Goal: Information Seeking & Learning: Check status

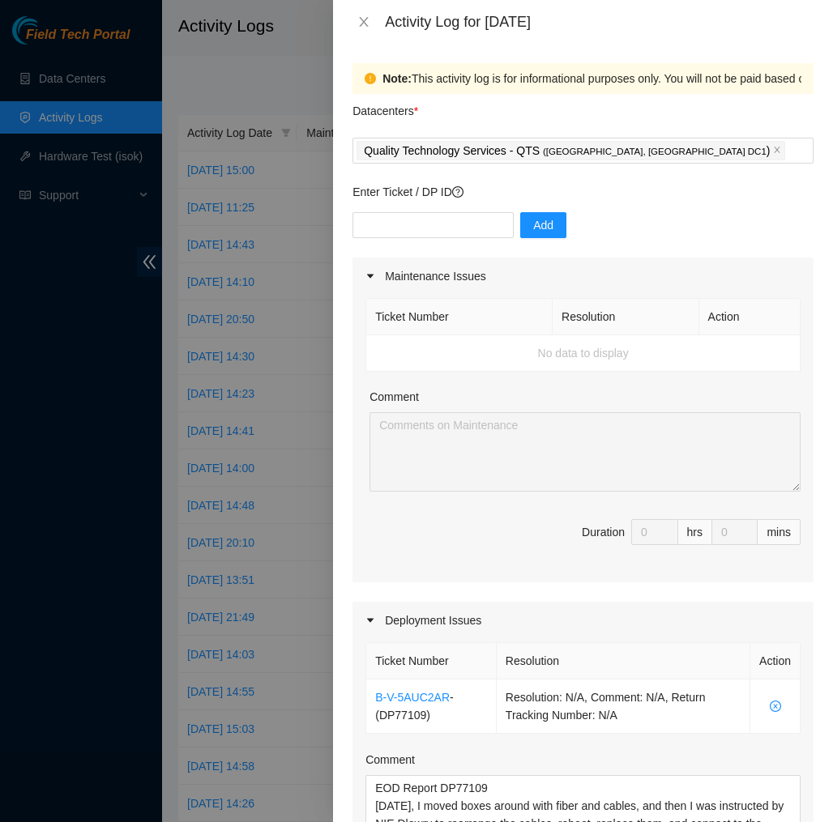
scroll to position [36, 0]
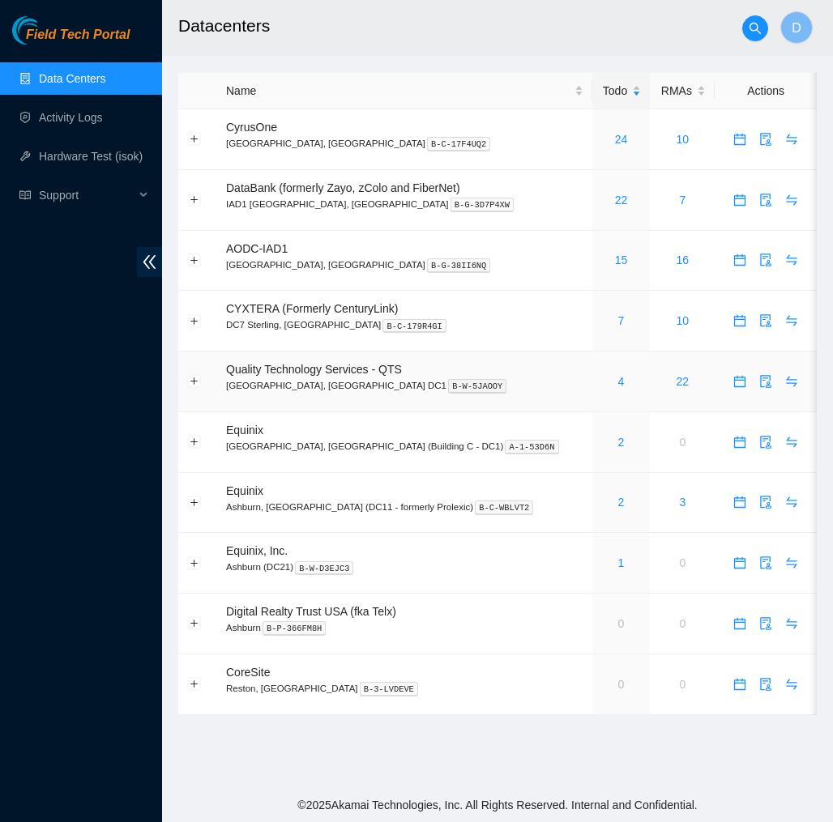
click at [601, 385] on div "4" at bounding box center [621, 382] width 41 height 18
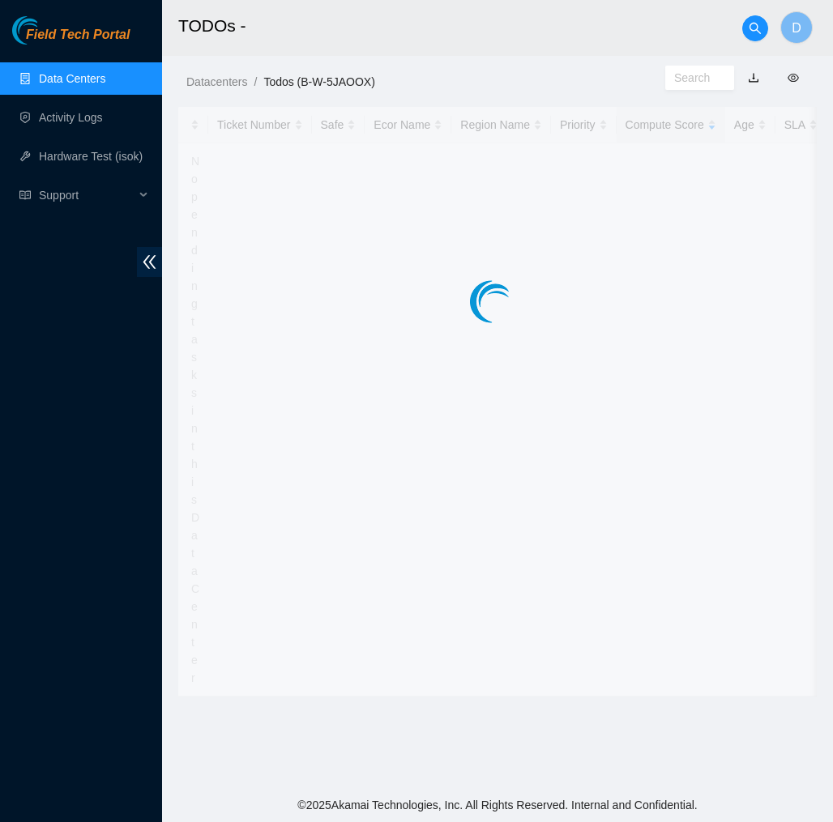
click at [586, 384] on main "TODOs - D Datacenters / Todos (B-W-5JAOOX) / Ticket Number Safe Ecor Name Regio…" at bounding box center [497, 394] width 671 height 788
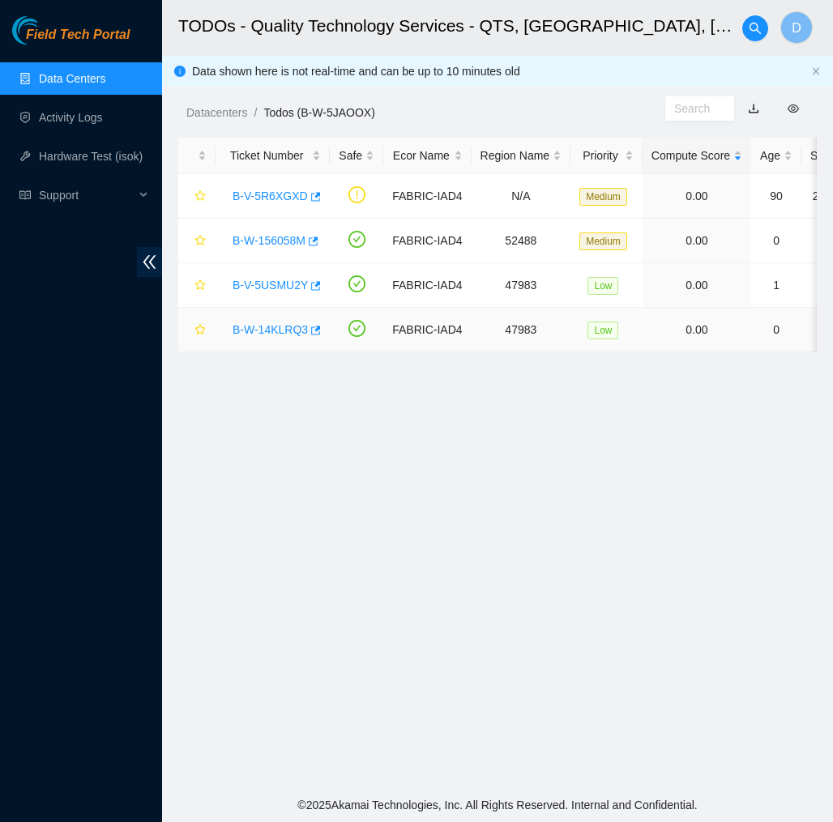
click at [275, 329] on link "B-W-14KLRQ3" at bounding box center [270, 329] width 75 height 13
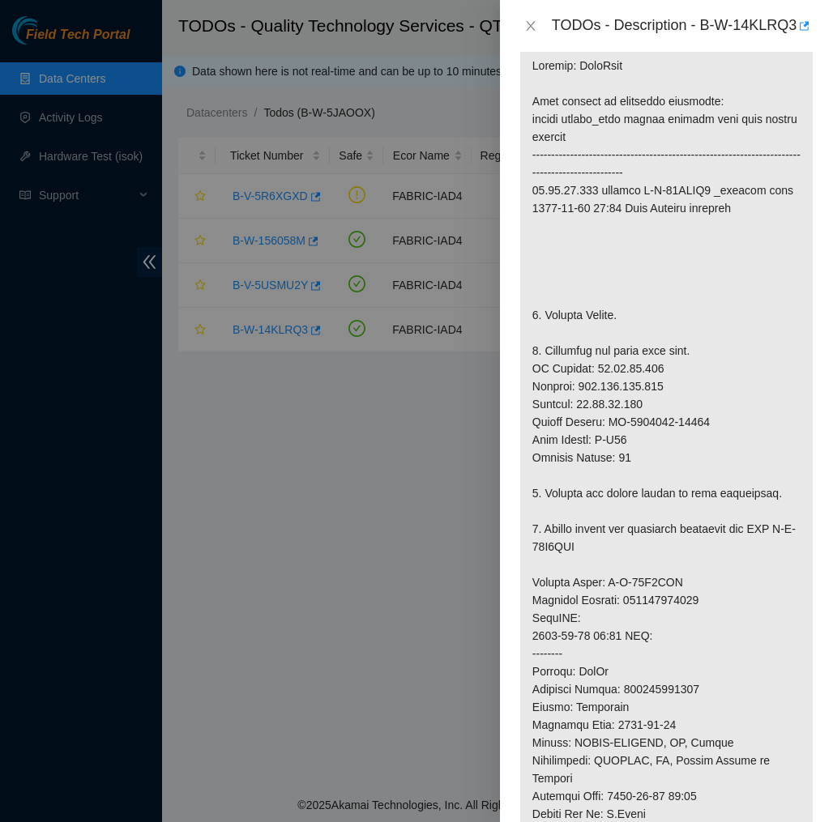
scroll to position [392, 0]
click at [529, 32] on icon "close" at bounding box center [530, 25] width 13 height 13
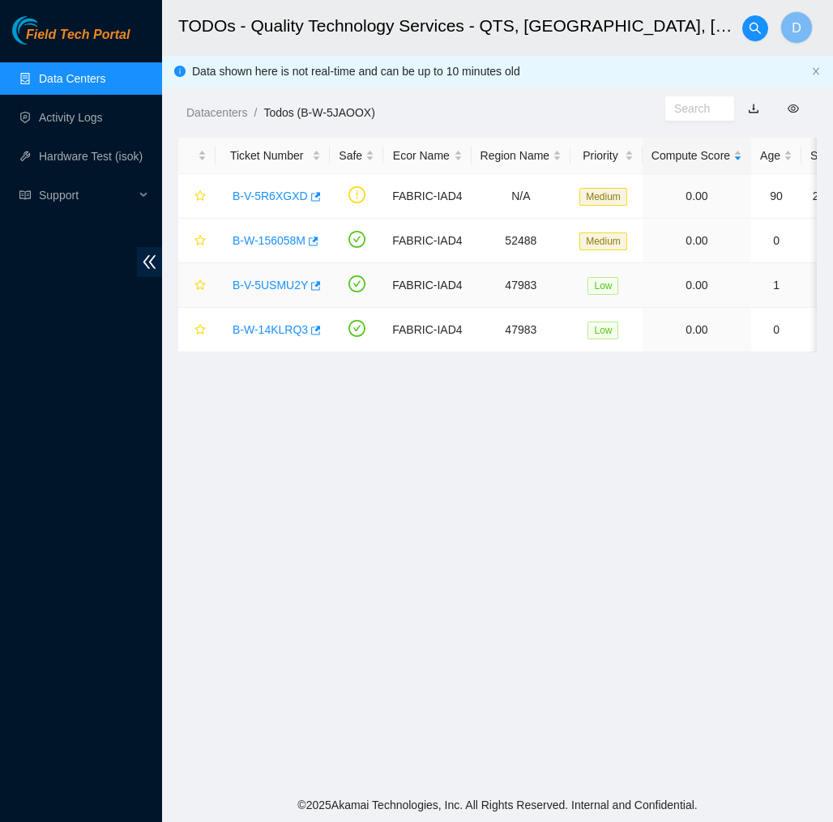
click at [282, 280] on link "B-V-5USMU2Y" at bounding box center [270, 285] width 75 height 13
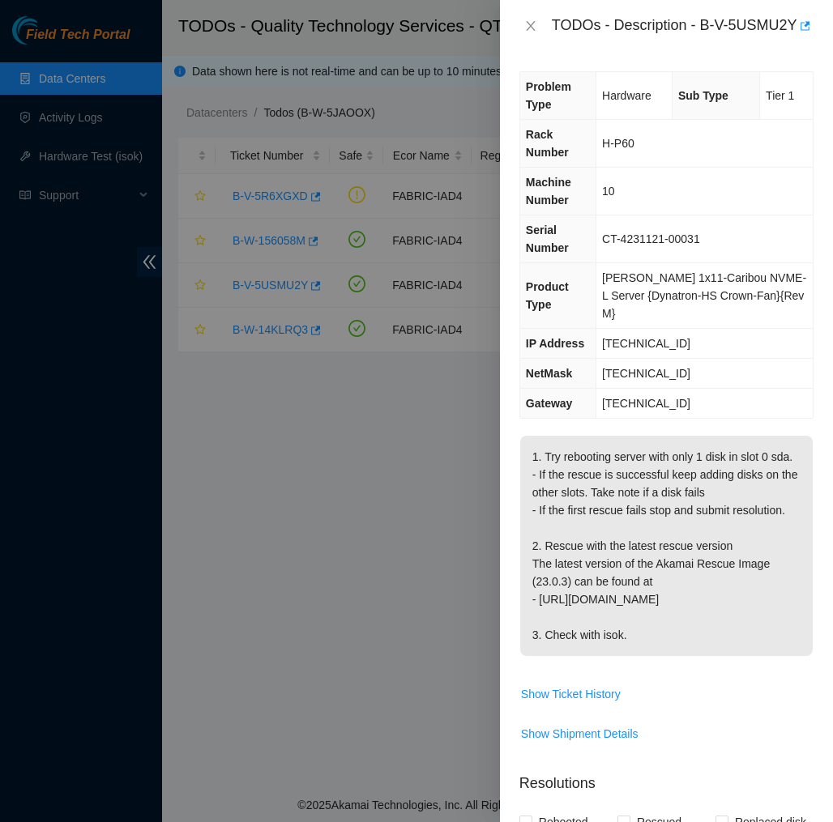
scroll to position [0, 0]
click at [530, 31] on icon "close" at bounding box center [530, 26] width 9 height 10
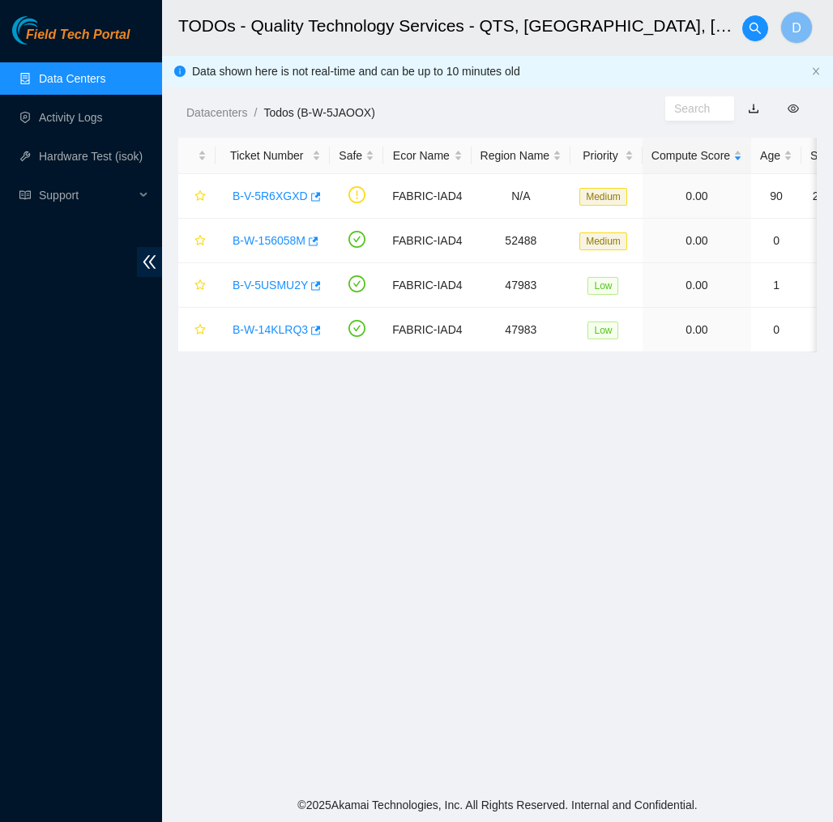
click at [109, 23] on div "Field Tech Portal" at bounding box center [81, 30] width 162 height 28
click at [105, 36] on span "Field Tech Portal" at bounding box center [78, 35] width 104 height 15
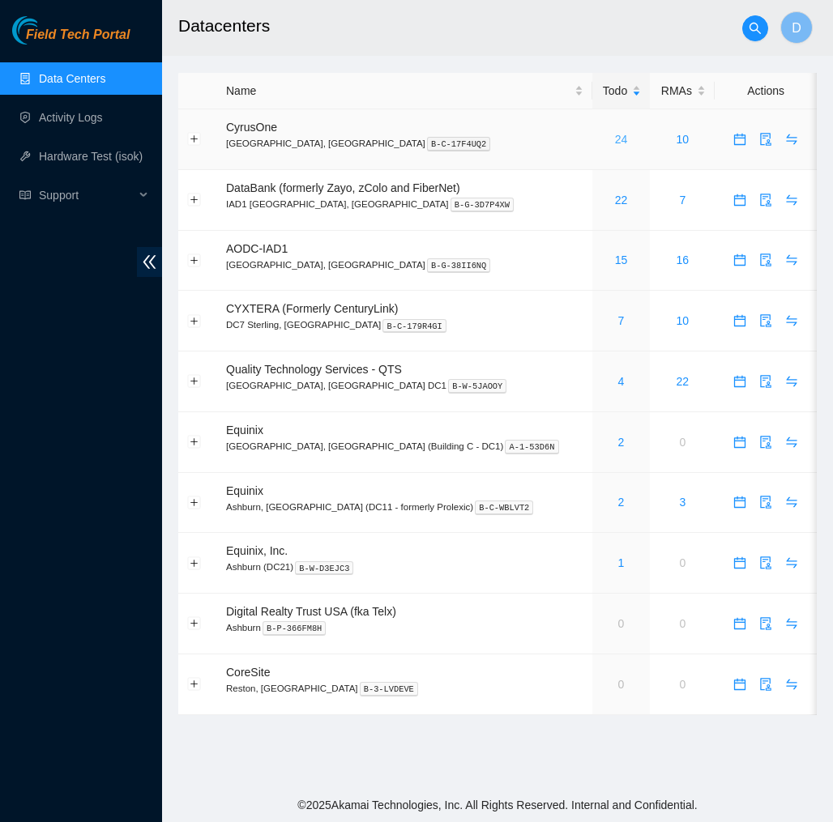
click at [615, 143] on link "24" at bounding box center [621, 139] width 13 height 13
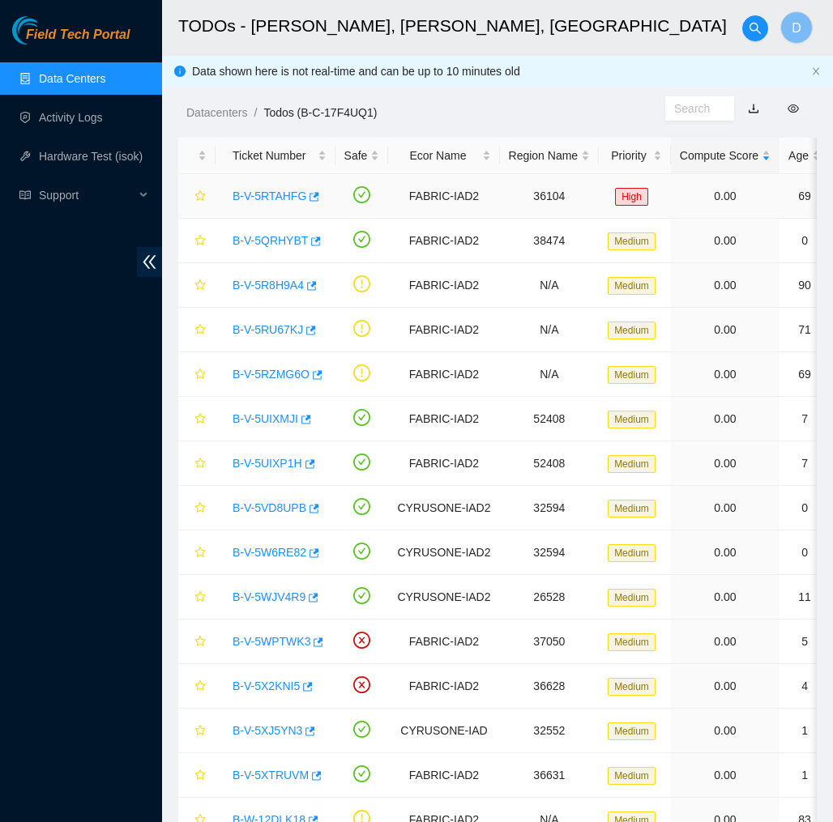
click at [280, 197] on link "B-V-5RTAHFG" at bounding box center [270, 196] width 74 height 13
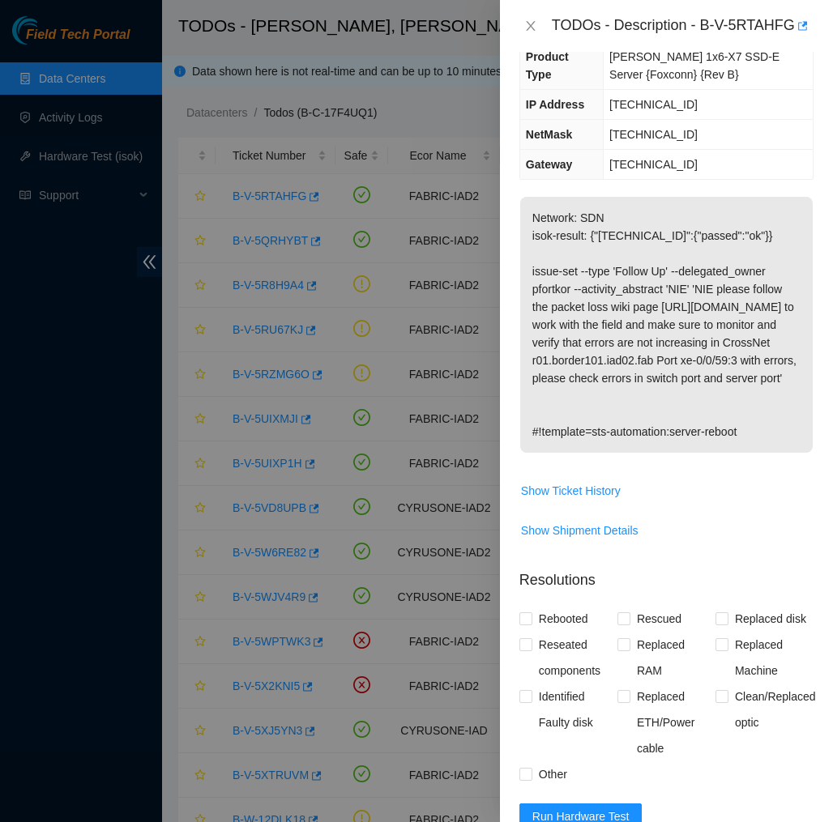
scroll to position [239, 0]
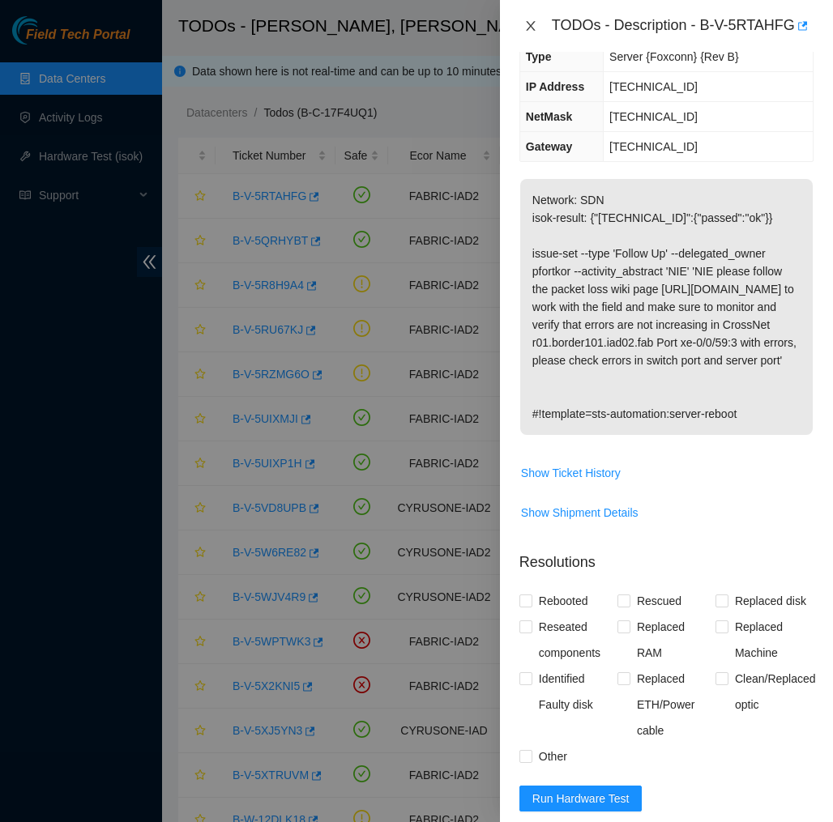
click at [536, 30] on icon "close" at bounding box center [530, 25] width 13 height 13
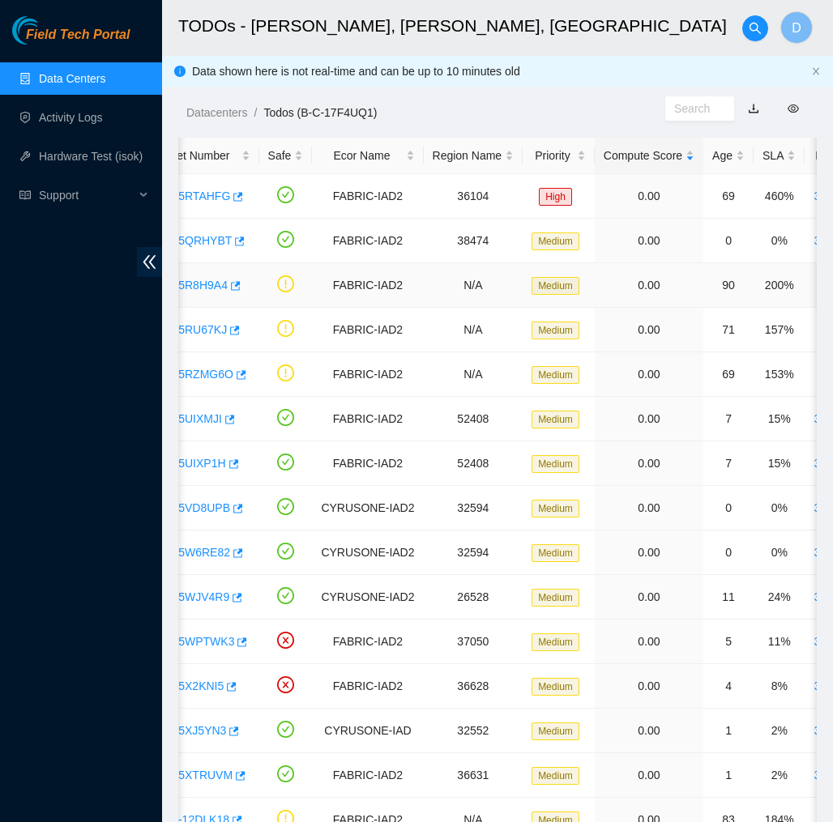
scroll to position [0, 74]
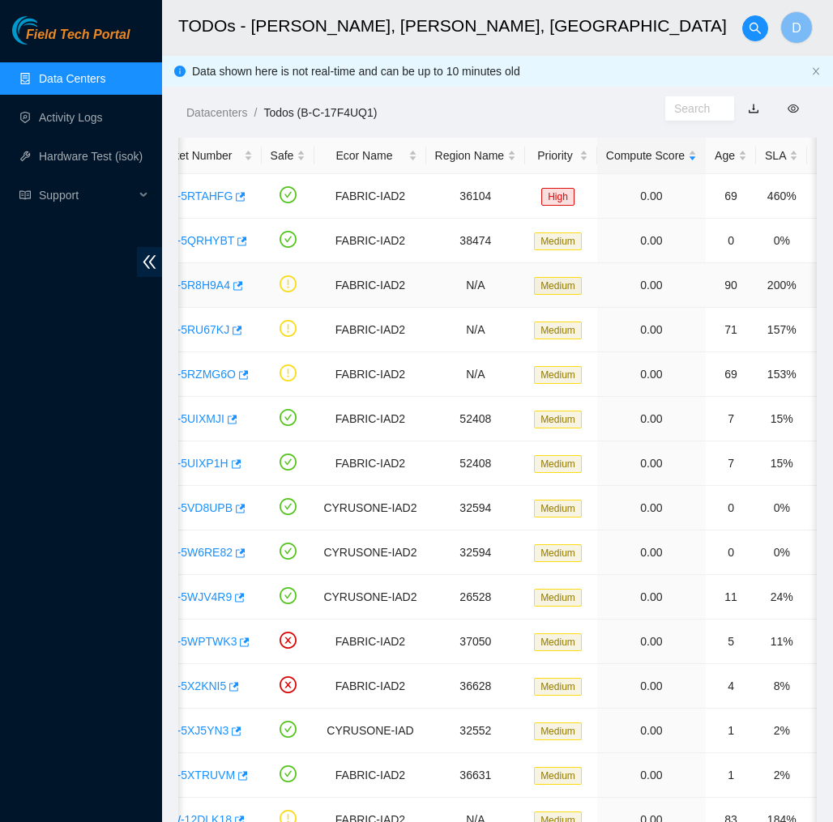
click at [209, 280] on link "B-V-5R8H9A4" at bounding box center [194, 285] width 71 height 13
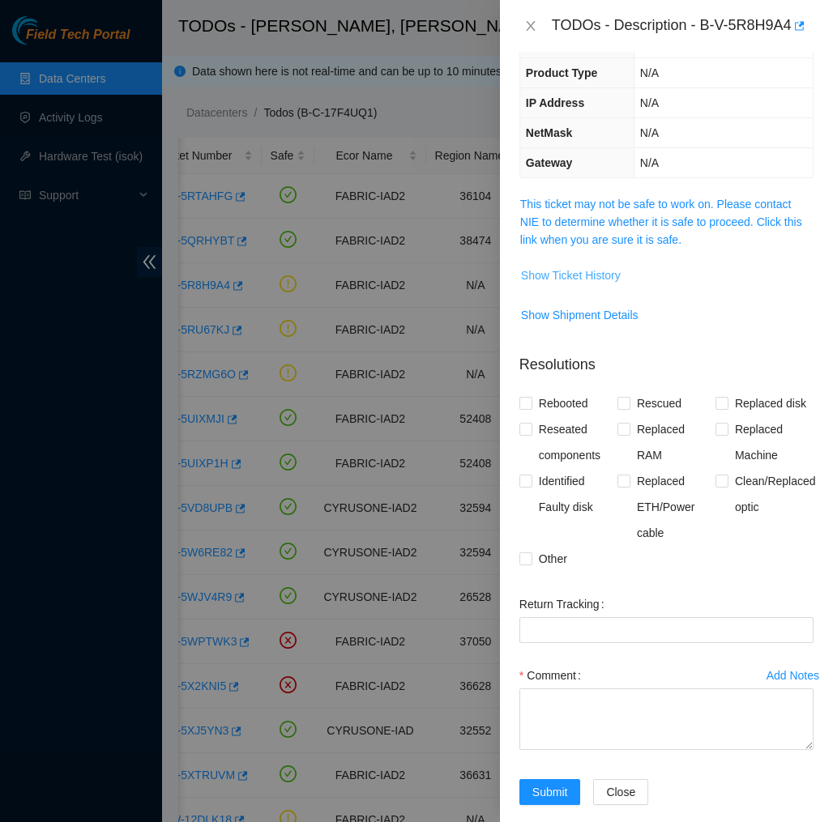
click at [570, 284] on span "Show Ticket History" at bounding box center [571, 276] width 100 height 18
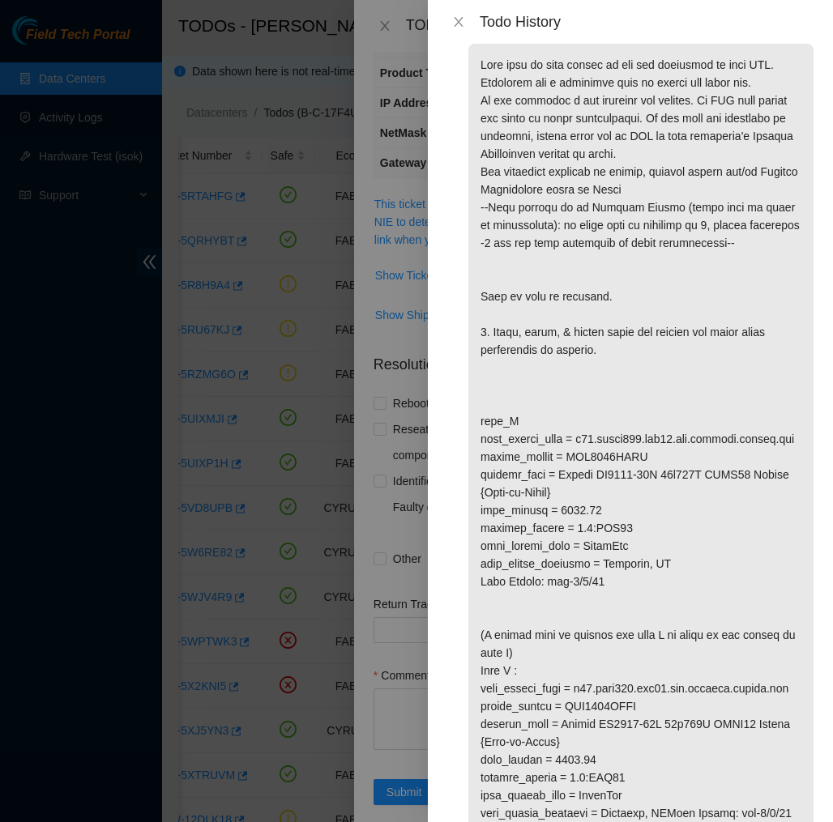
scroll to position [1306, 0]
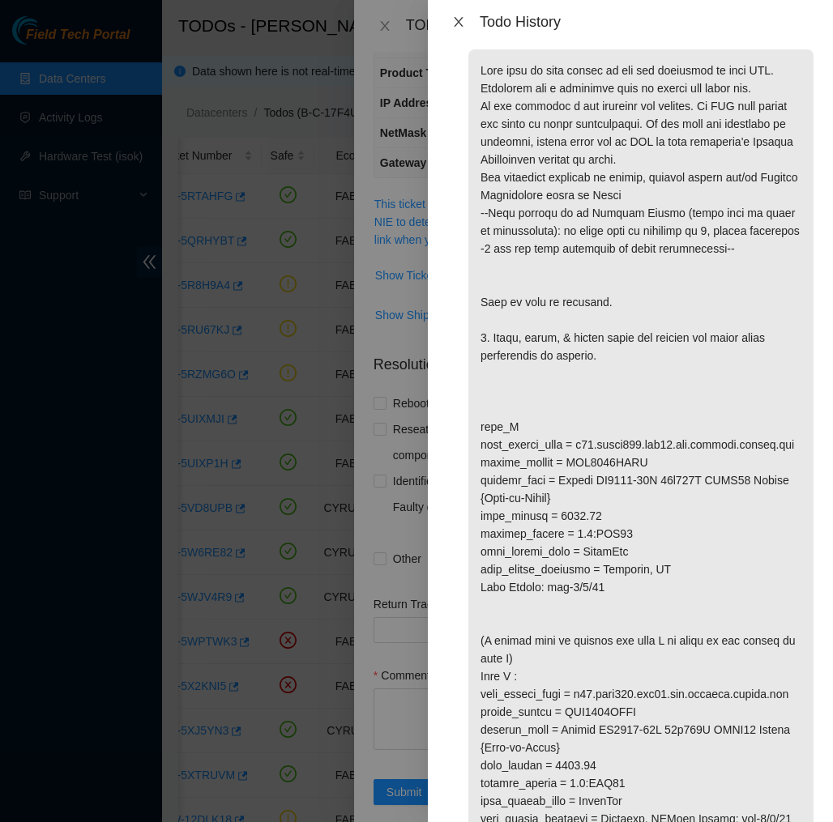
click at [459, 24] on icon "close" at bounding box center [458, 21] width 13 height 13
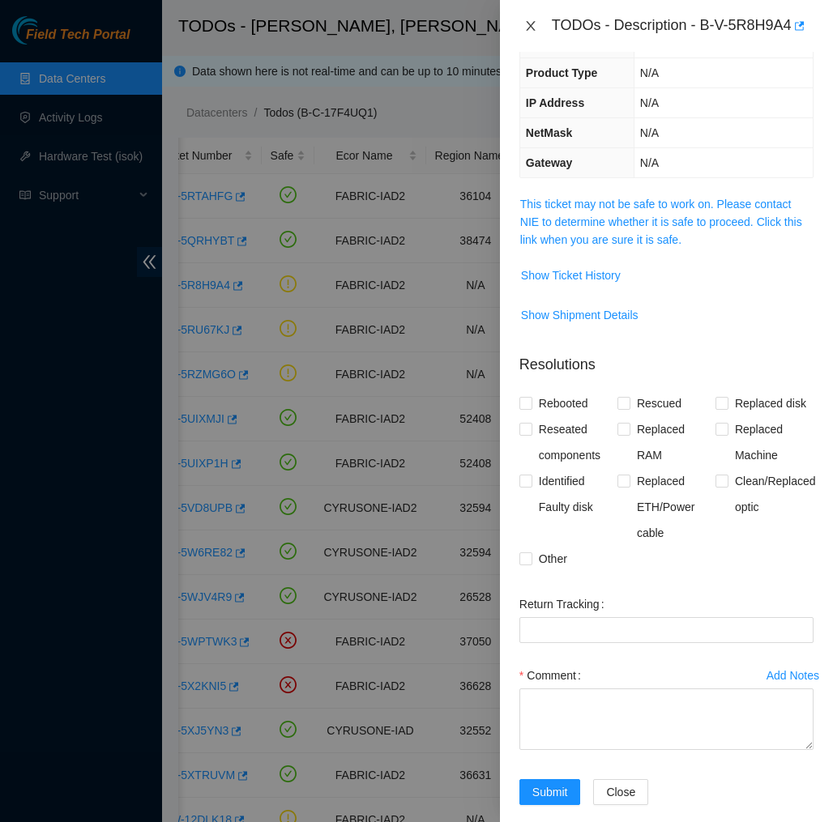
click at [532, 30] on icon "close" at bounding box center [530, 25] width 13 height 13
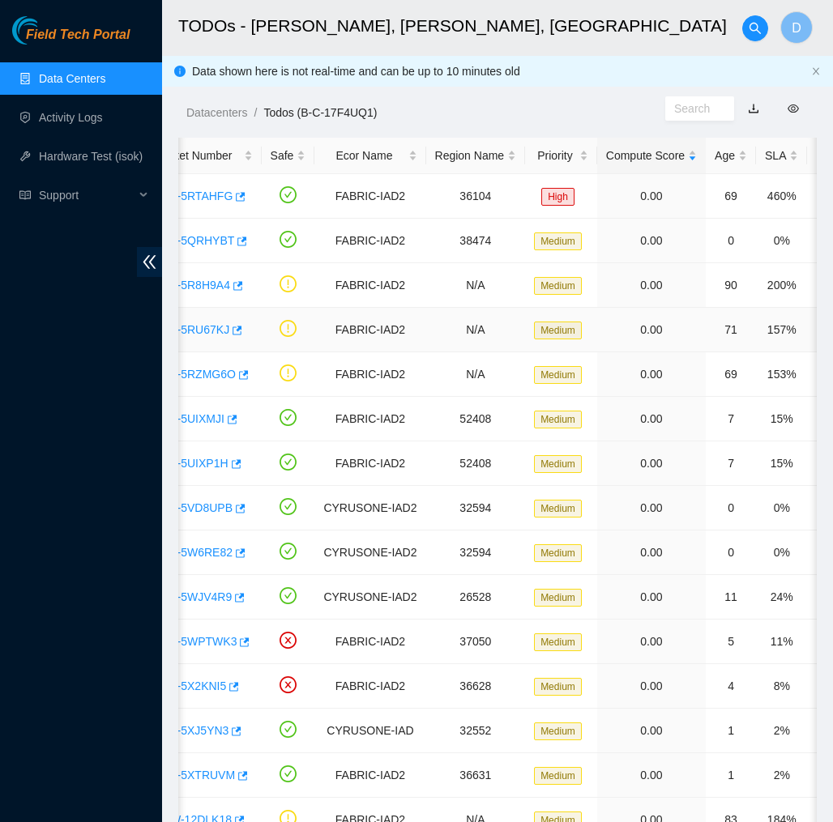
scroll to position [0, 48]
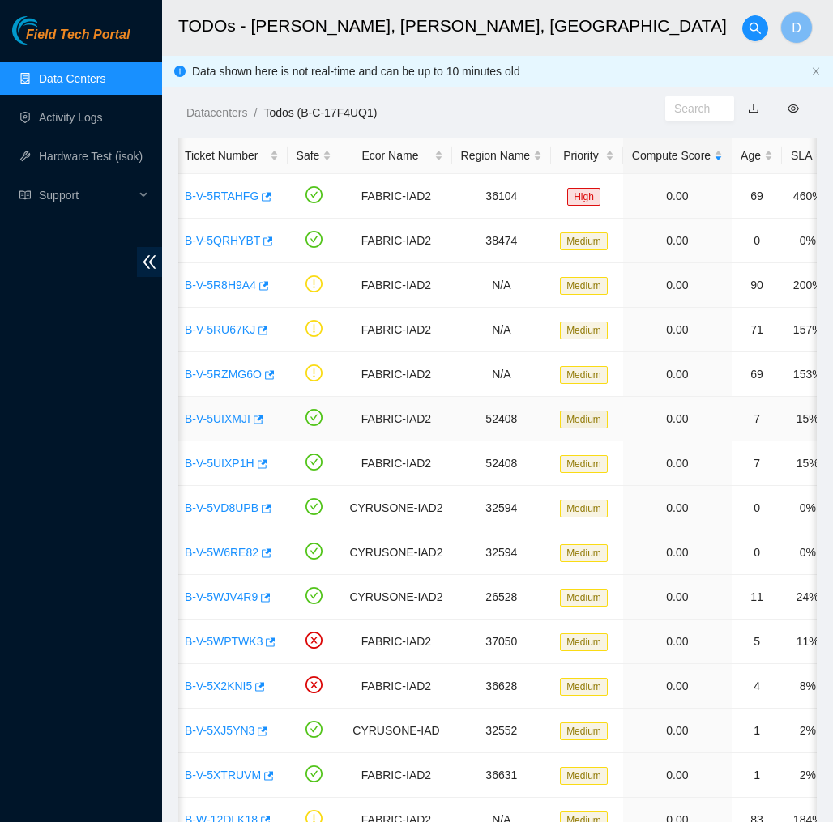
click at [193, 416] on link "B-V-5UIXMJI" at bounding box center [218, 418] width 66 height 13
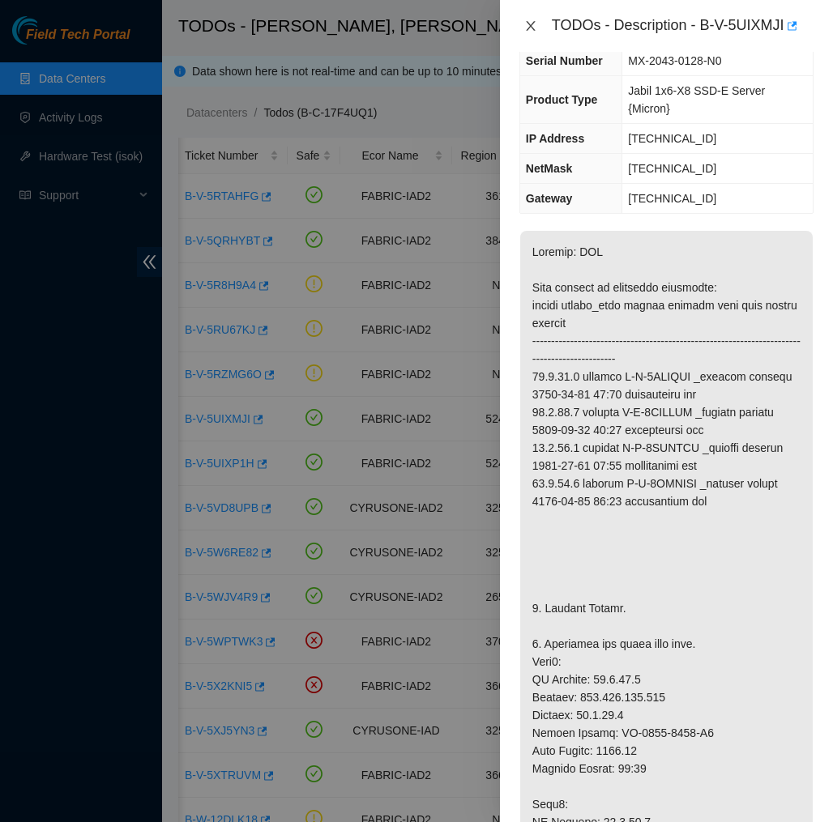
click at [533, 28] on icon "close" at bounding box center [530, 26] width 9 height 10
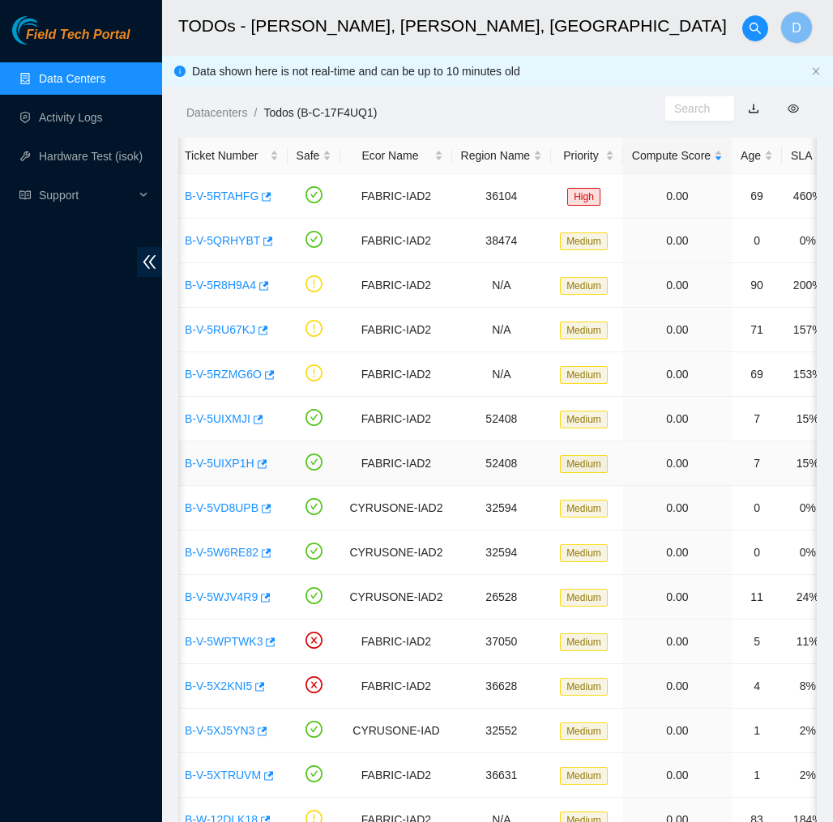
click at [224, 469] on link "B-V-5UIXP1H" at bounding box center [220, 463] width 70 height 13
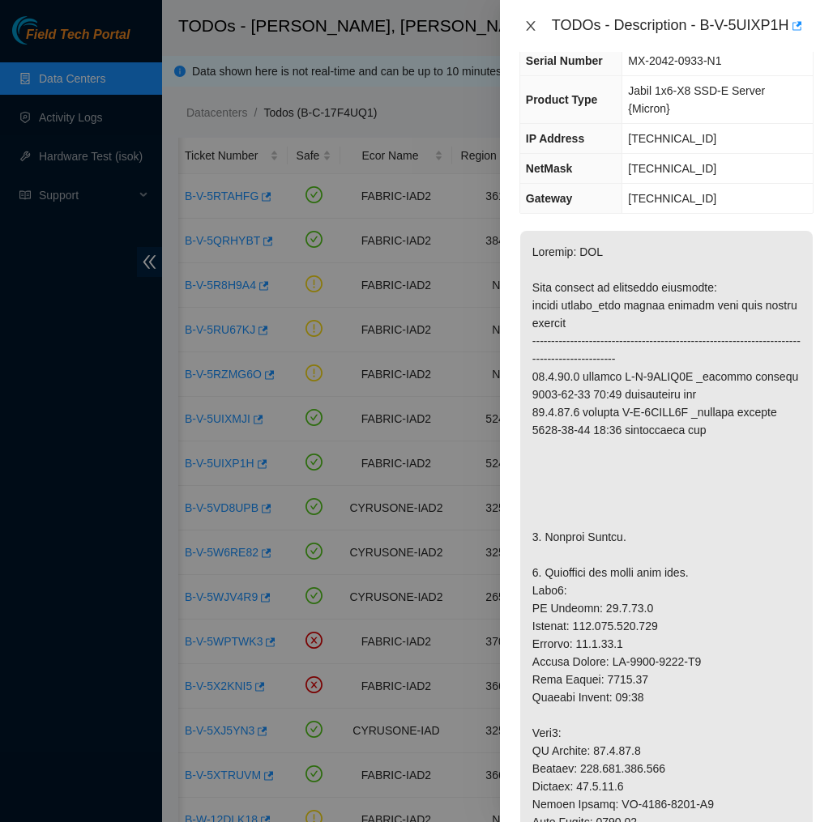
click at [536, 24] on icon "close" at bounding box center [530, 25] width 13 height 13
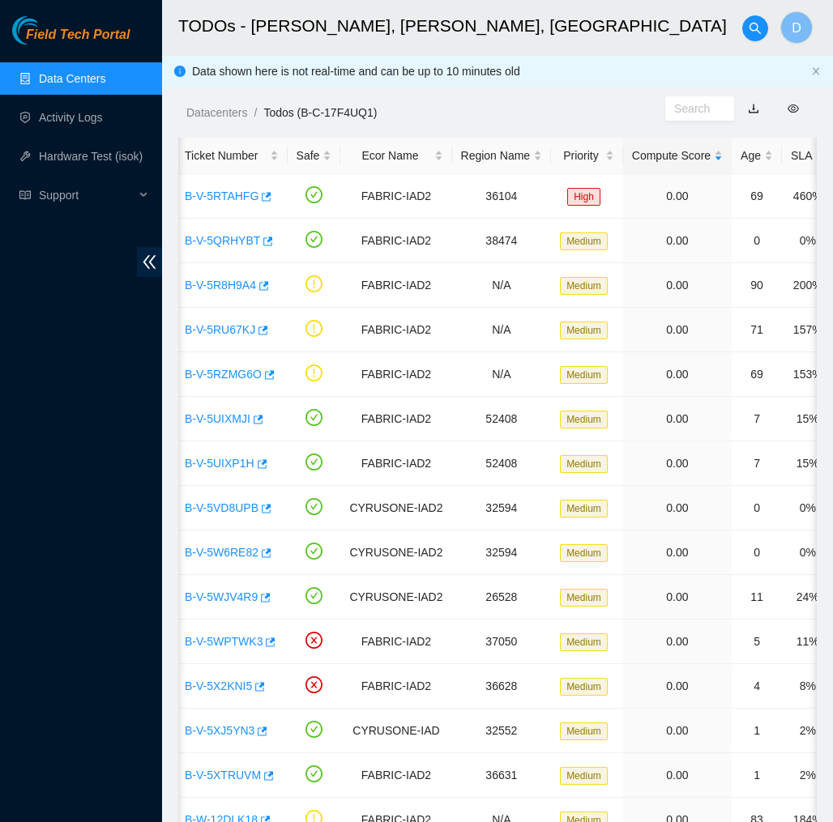
click at [103, 38] on span "Field Tech Portal" at bounding box center [78, 35] width 104 height 15
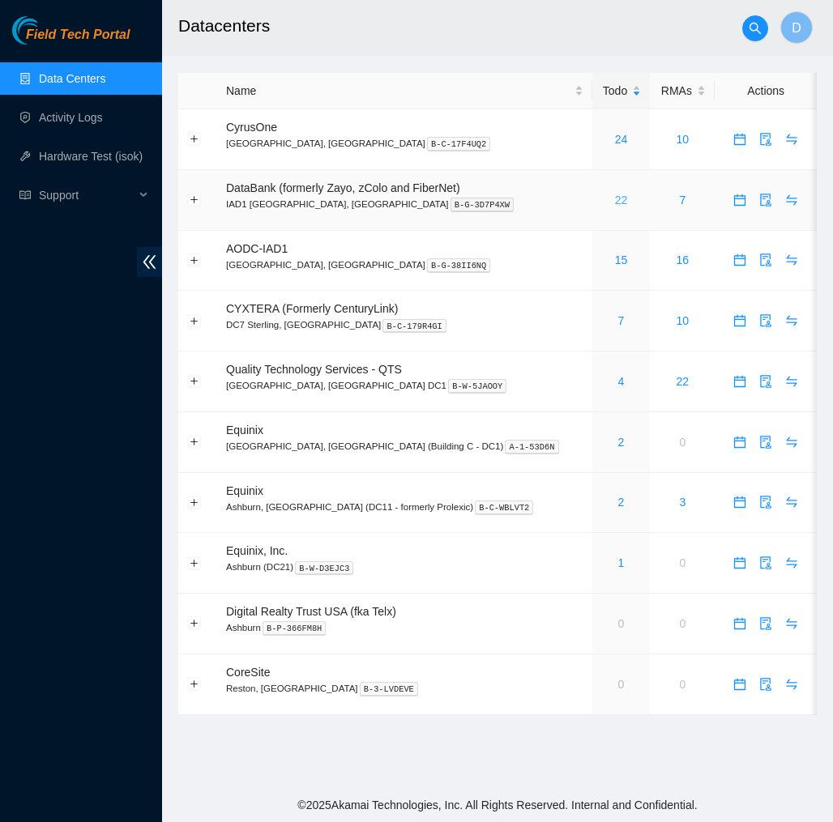
click at [615, 196] on link "22" at bounding box center [621, 200] width 13 height 13
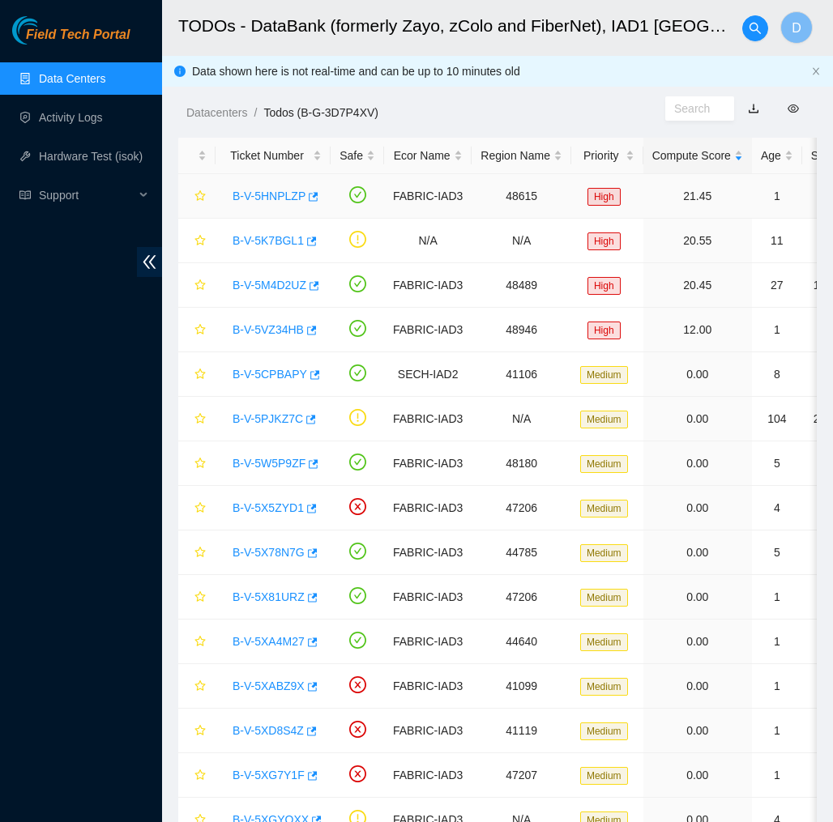
click at [273, 198] on link "B-V-5HNPLZP" at bounding box center [269, 196] width 73 height 13
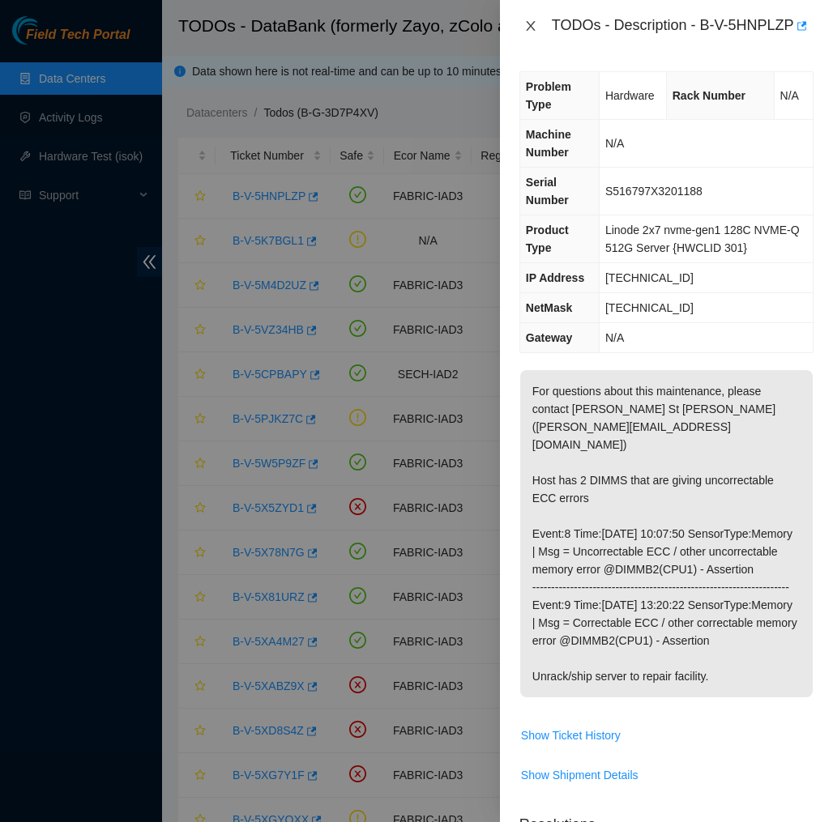
click at [531, 32] on icon "close" at bounding box center [530, 25] width 13 height 13
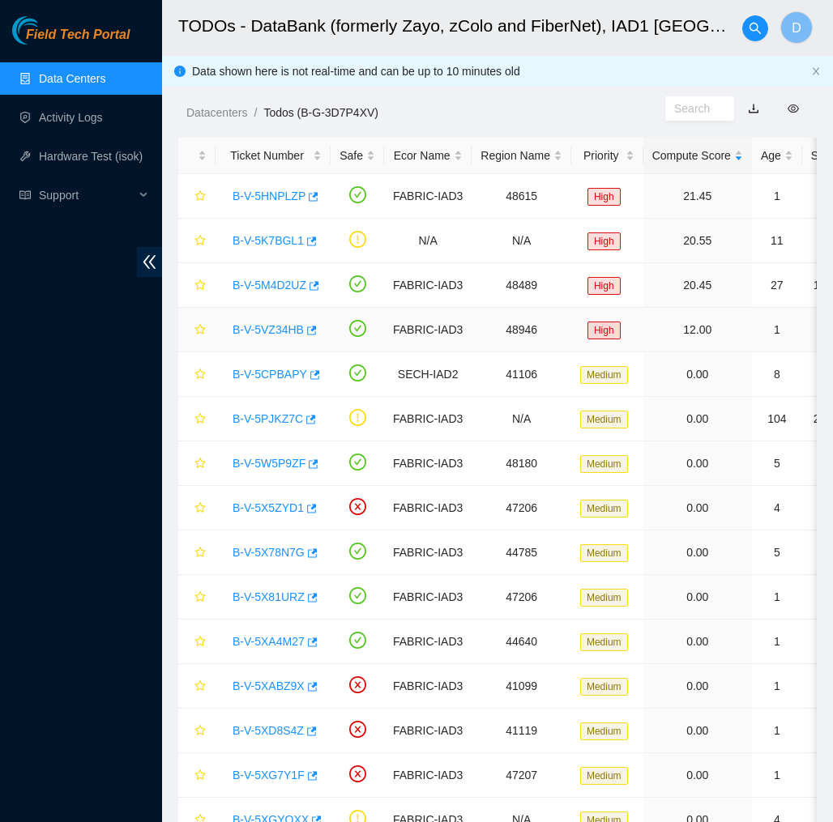
click at [280, 331] on link "B-V-5VZ34HB" at bounding box center [268, 329] width 71 height 13
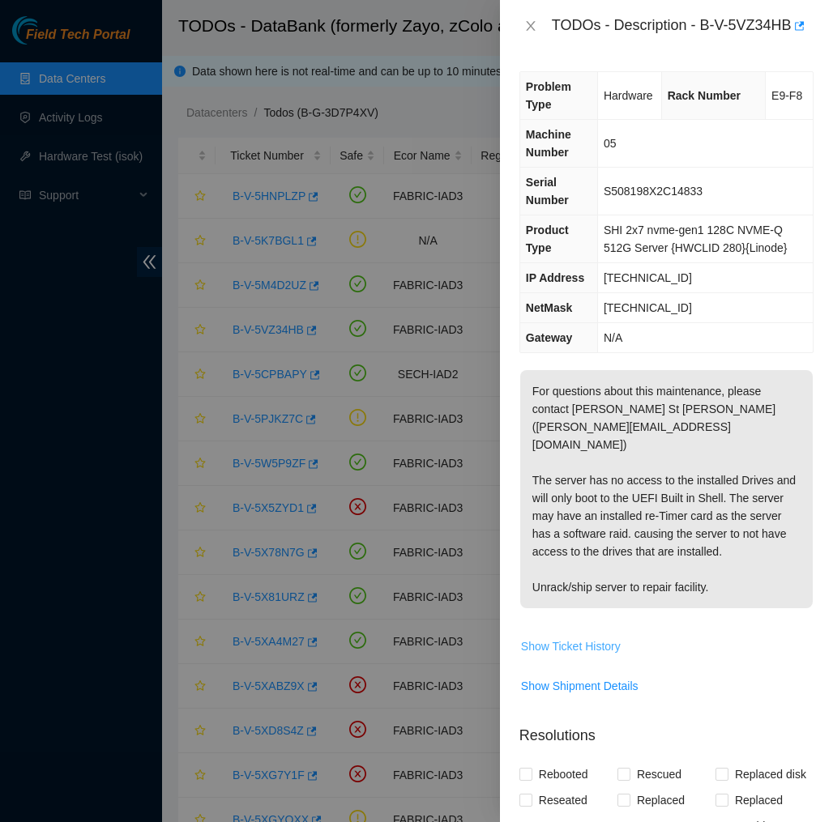
click at [564, 635] on button "Show Ticket History" at bounding box center [570, 647] width 101 height 26
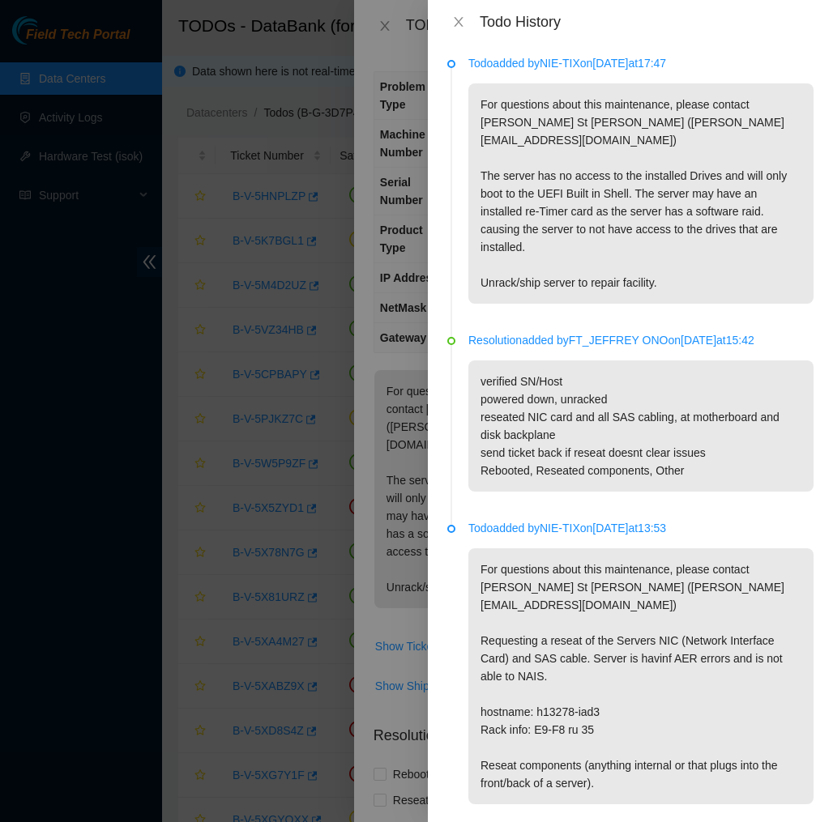
scroll to position [2, 0]
click at [458, 15] on icon "close" at bounding box center [458, 21] width 13 height 13
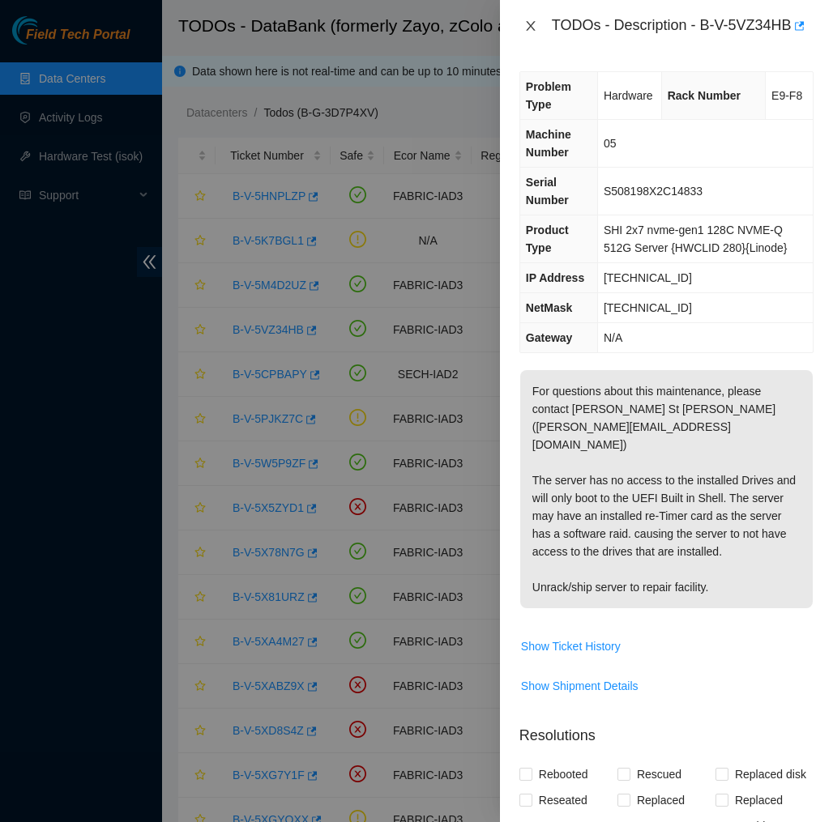
click at [526, 32] on icon "close" at bounding box center [530, 25] width 13 height 13
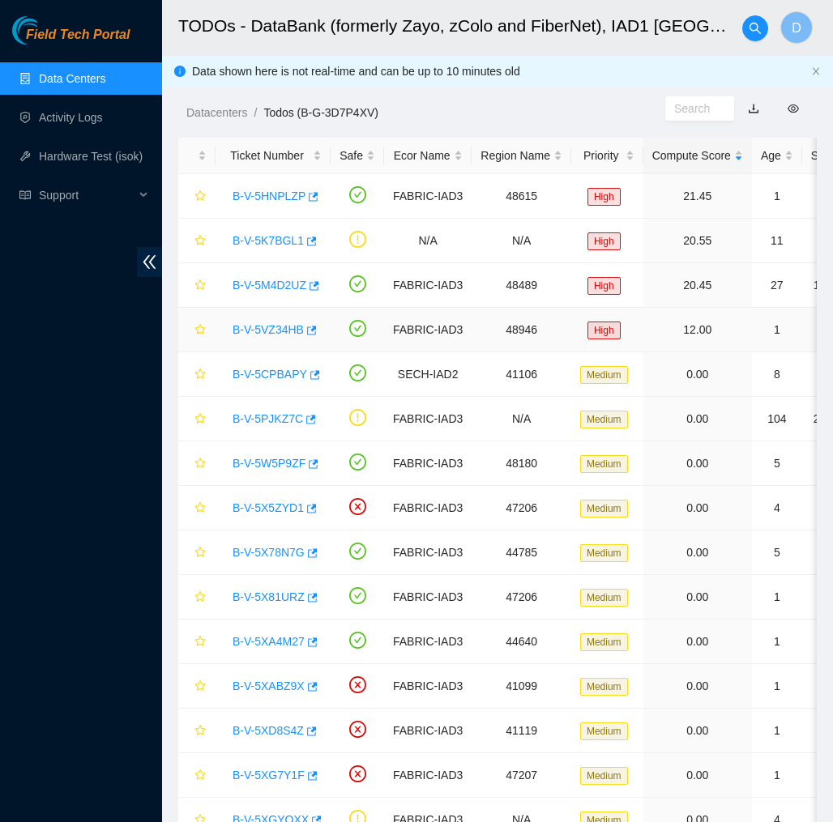
click at [271, 334] on link "B-V-5VZ34HB" at bounding box center [268, 329] width 71 height 13
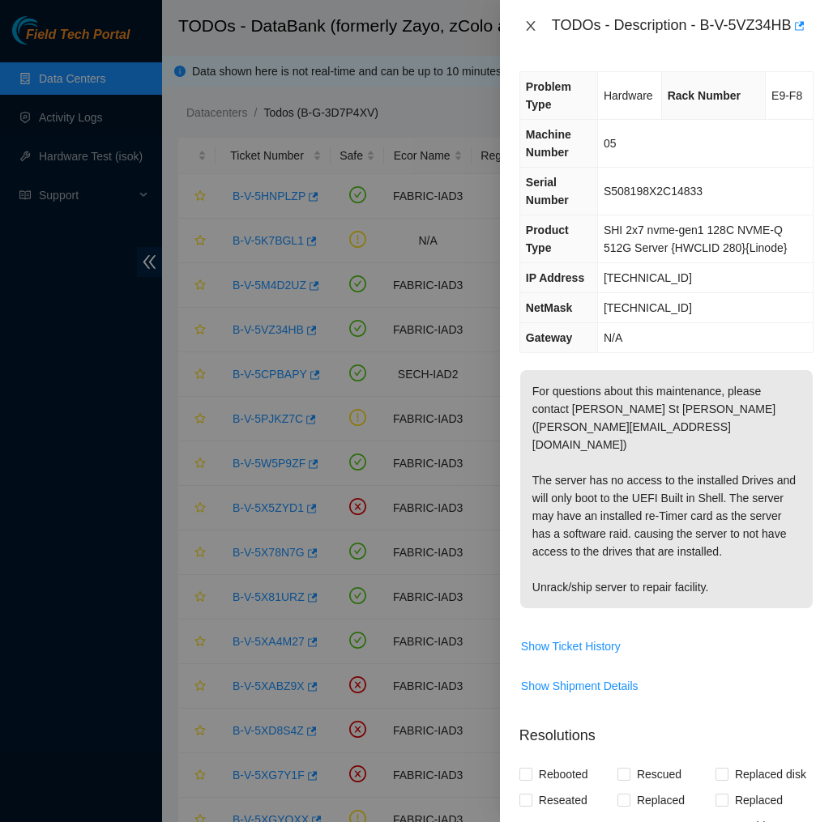
click at [529, 27] on button "Close" at bounding box center [530, 26] width 23 height 15
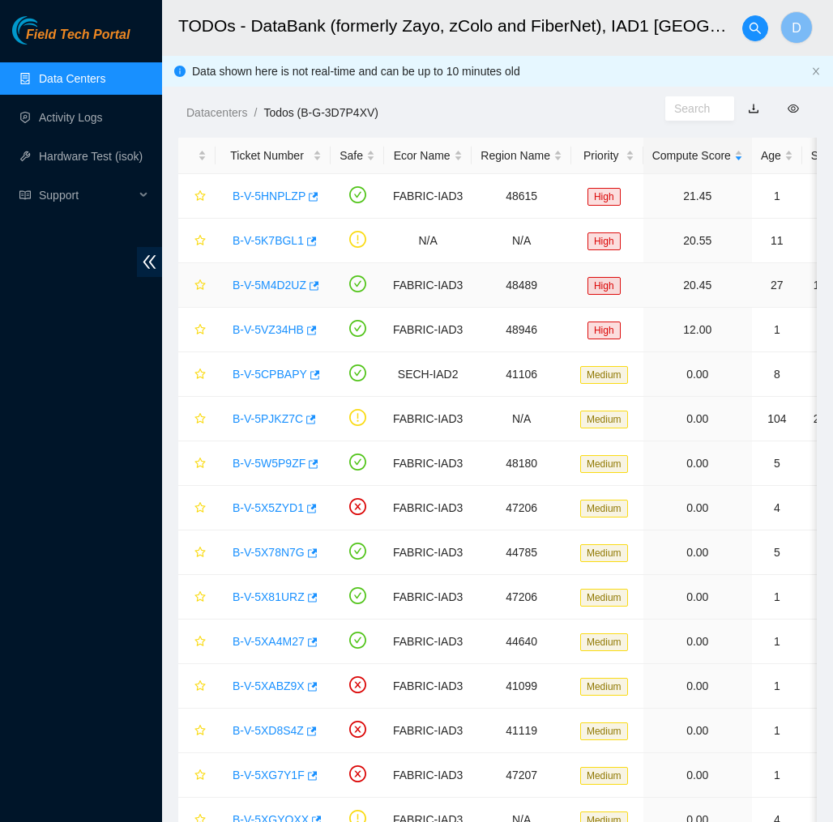
click at [273, 283] on link "B-V-5M4D2UZ" at bounding box center [270, 285] width 74 height 13
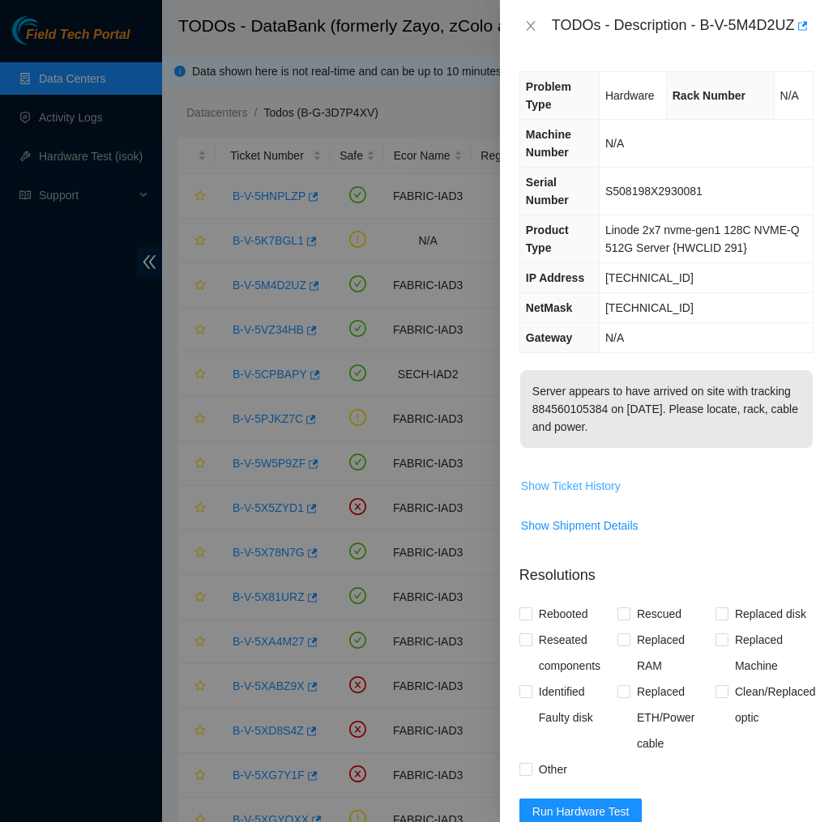
click at [608, 495] on span "Show Ticket History" at bounding box center [571, 486] width 100 height 18
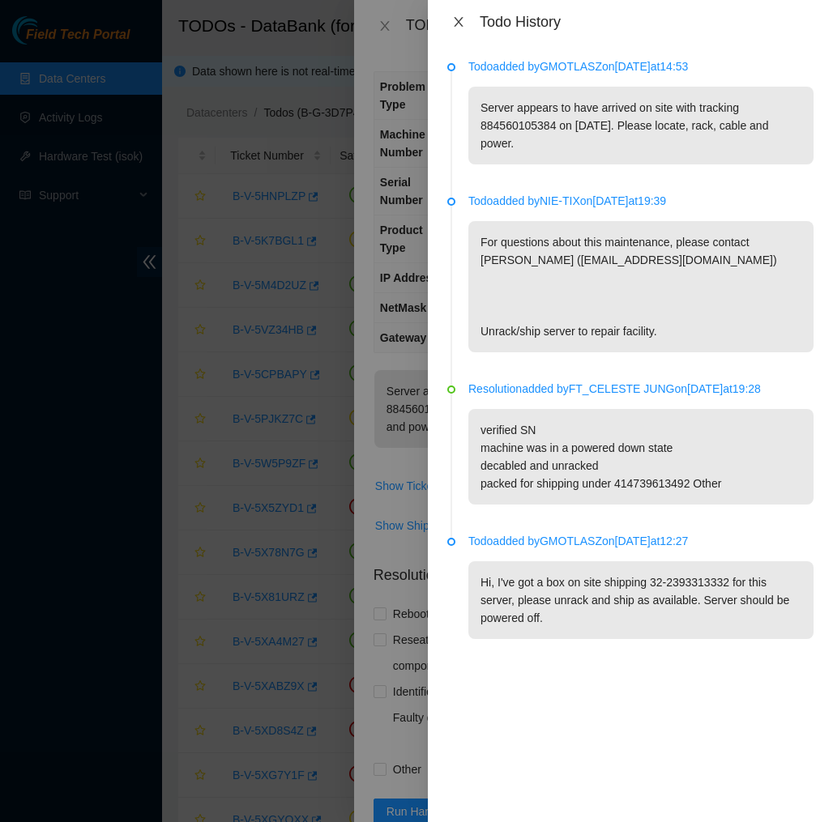
click at [456, 19] on icon "close" at bounding box center [458, 22] width 9 height 10
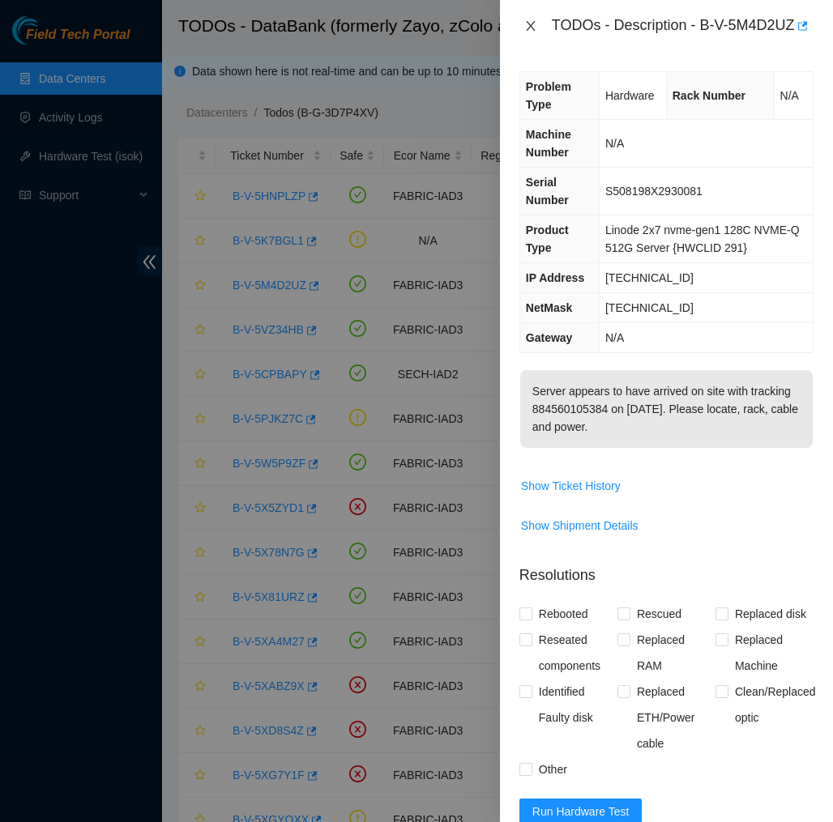
click at [526, 32] on icon "close" at bounding box center [530, 25] width 13 height 13
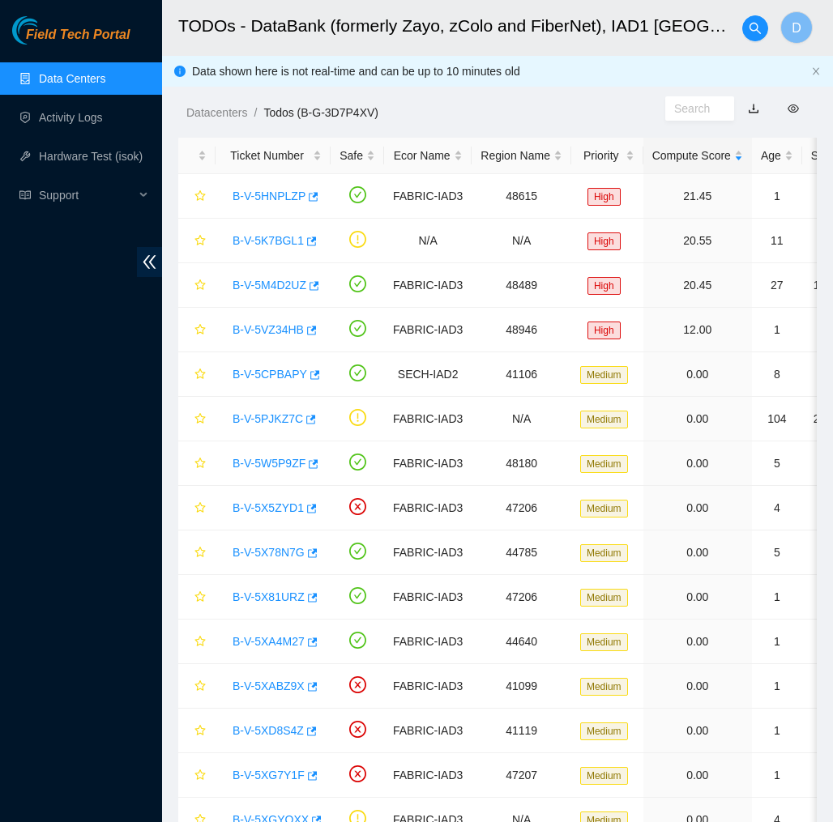
click at [90, 31] on span "Field Tech Portal" at bounding box center [78, 35] width 104 height 15
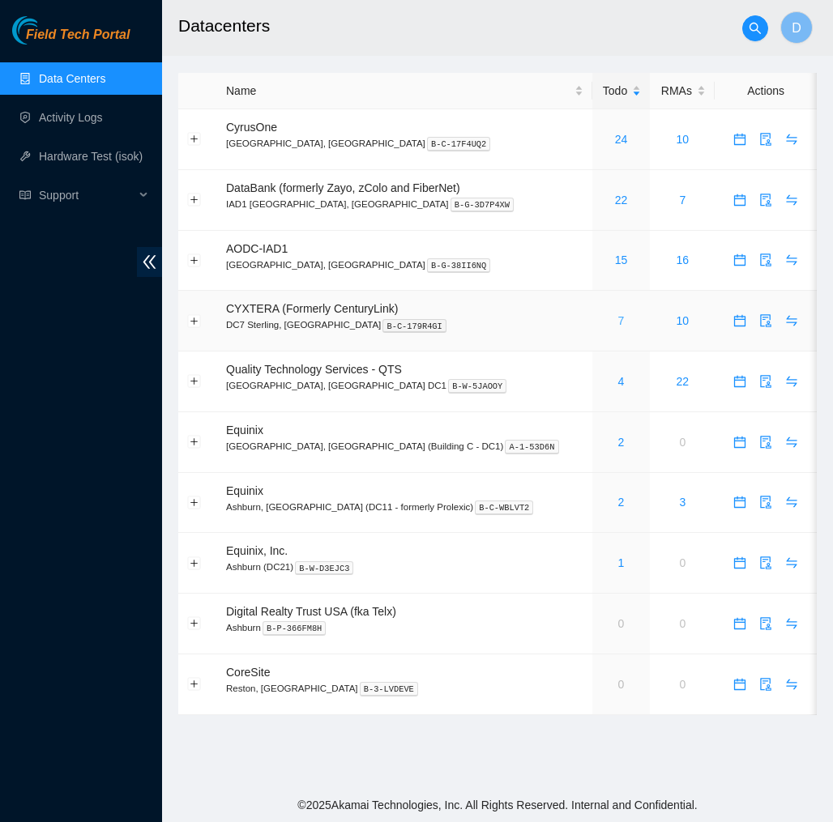
click at [618, 323] on link "7" at bounding box center [621, 320] width 6 height 13
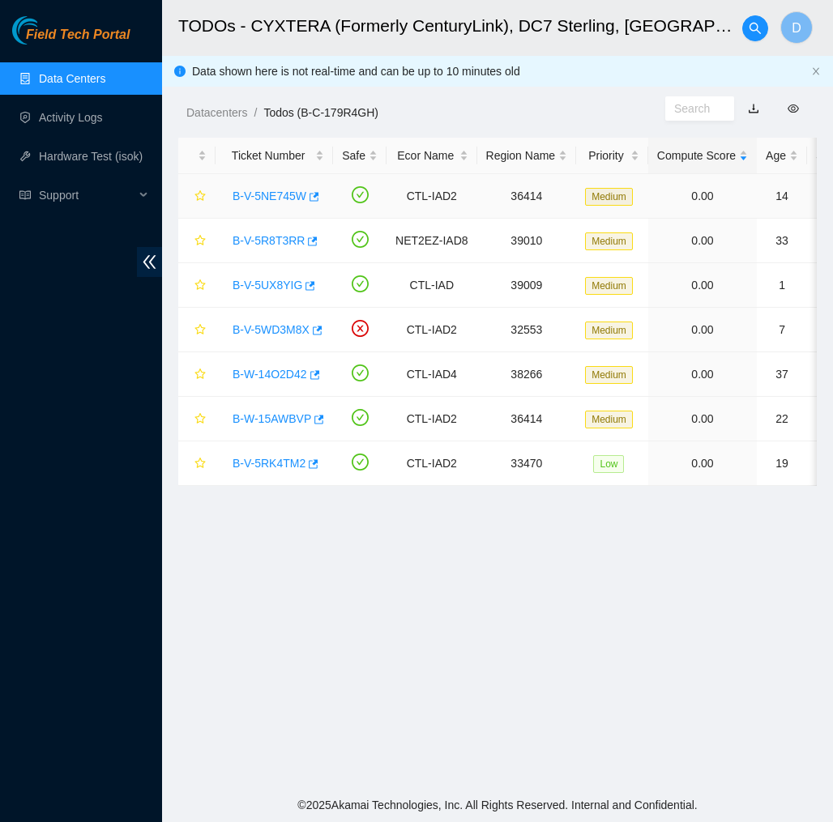
click at [271, 194] on link "B-V-5NE745W" at bounding box center [270, 196] width 74 height 13
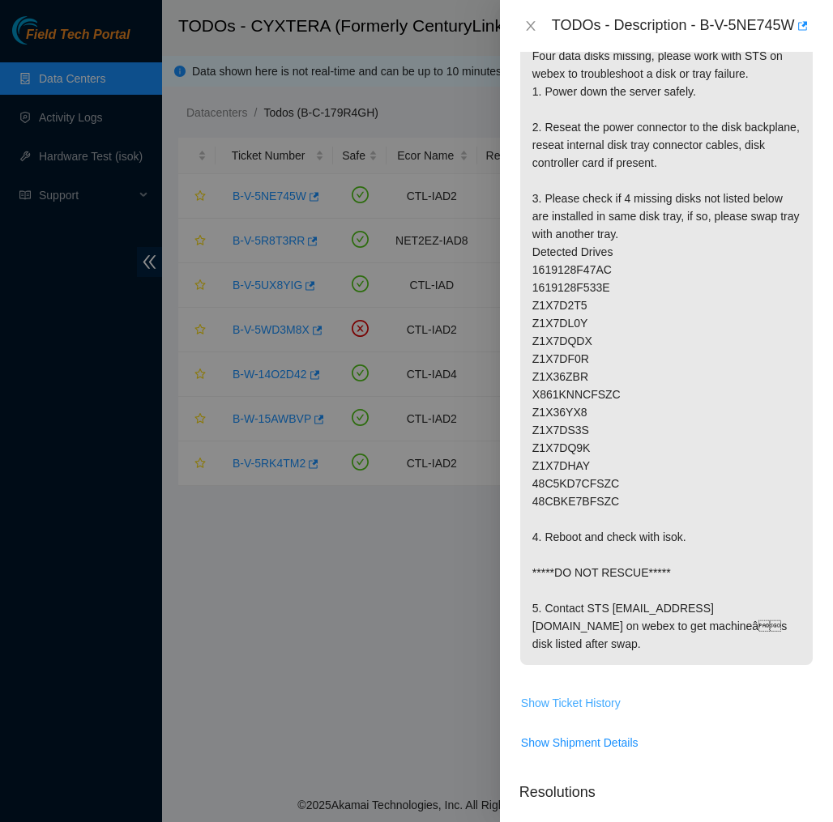
scroll to position [347, 0]
click at [531, 32] on icon "close" at bounding box center [530, 25] width 13 height 13
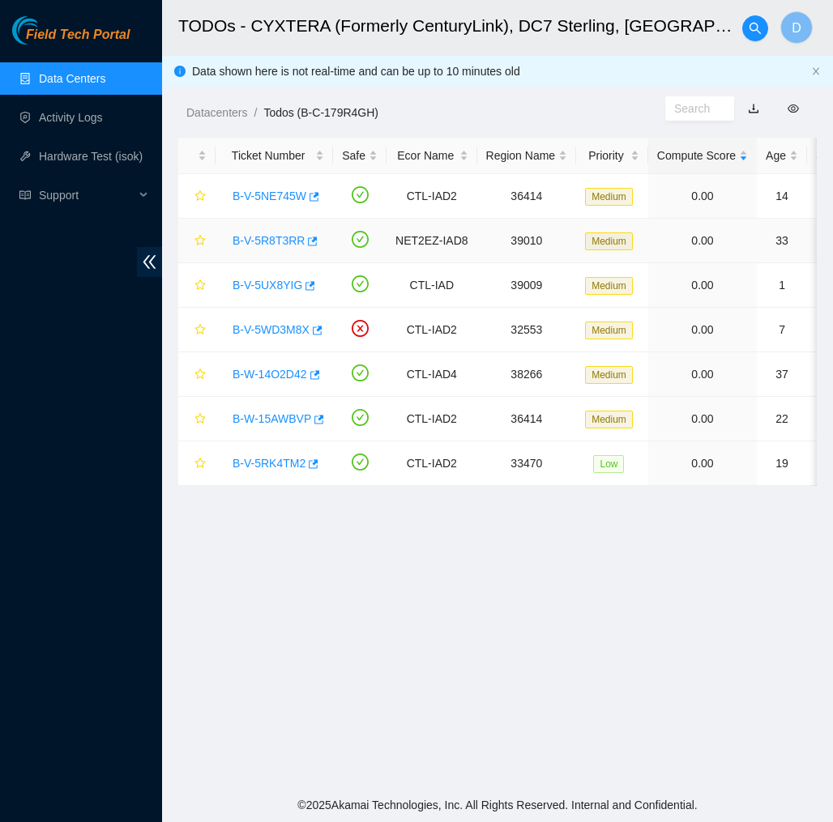
click at [272, 242] on link "B-V-5R8T3RR" at bounding box center [269, 240] width 72 height 13
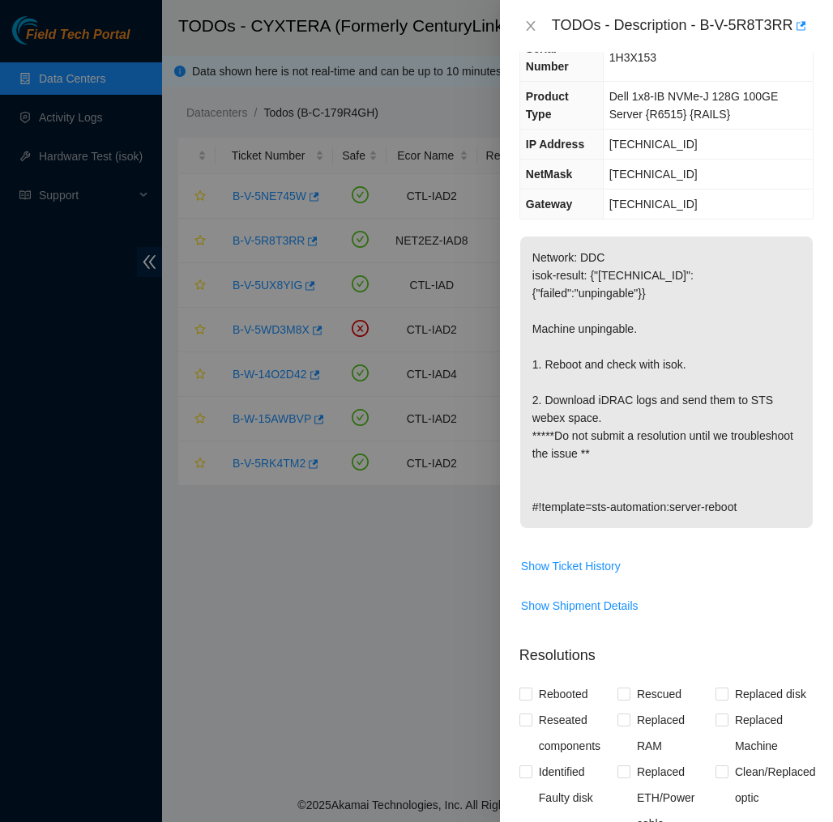
click at [522, 365] on p "Network: DDC isok-result: {"[TECHNICAL_ID]":{"failed":"unpingable"}} Machine un…" at bounding box center [666, 383] width 293 height 292
click at [534, 21] on icon "close" at bounding box center [530, 26] width 9 height 10
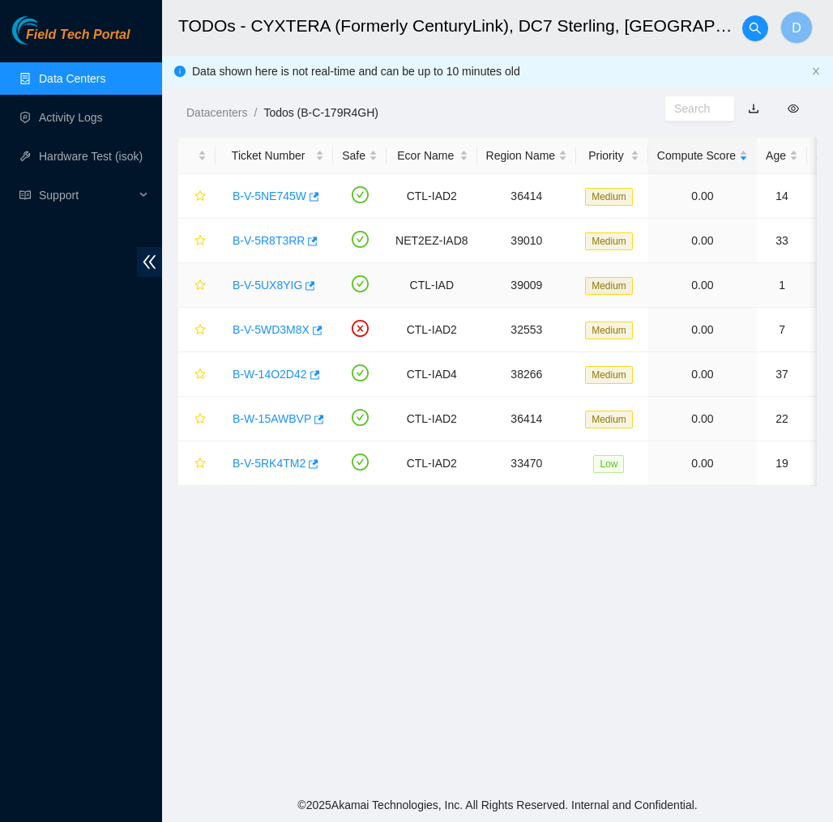
click at [269, 289] on link "B-V-5UX8YIG" at bounding box center [268, 285] width 70 height 13
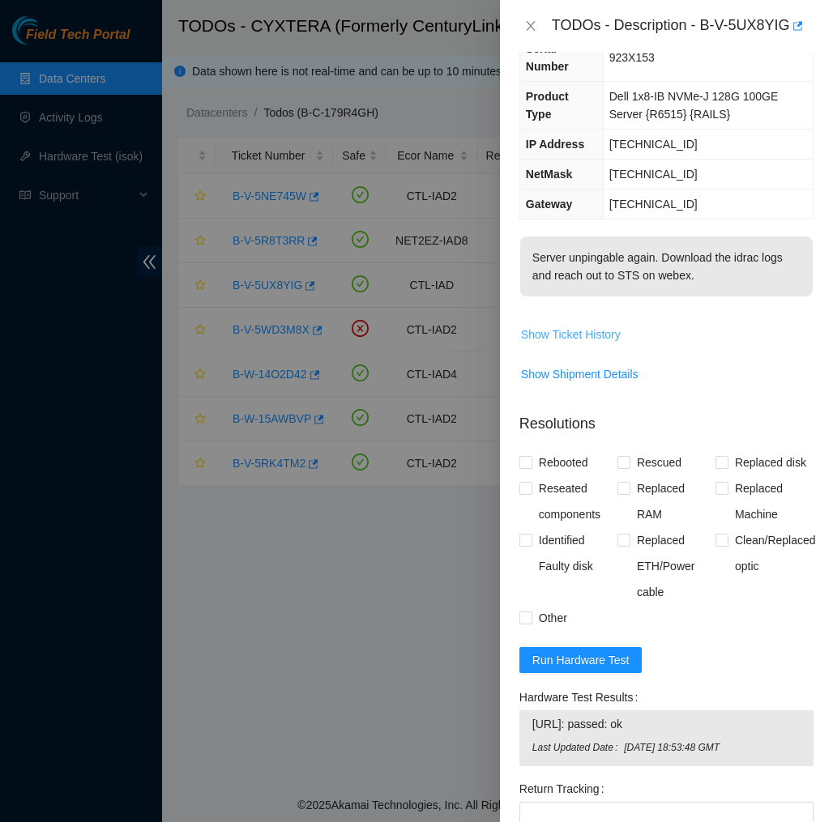
click at [553, 334] on span "Show Ticket History" at bounding box center [571, 335] width 100 height 18
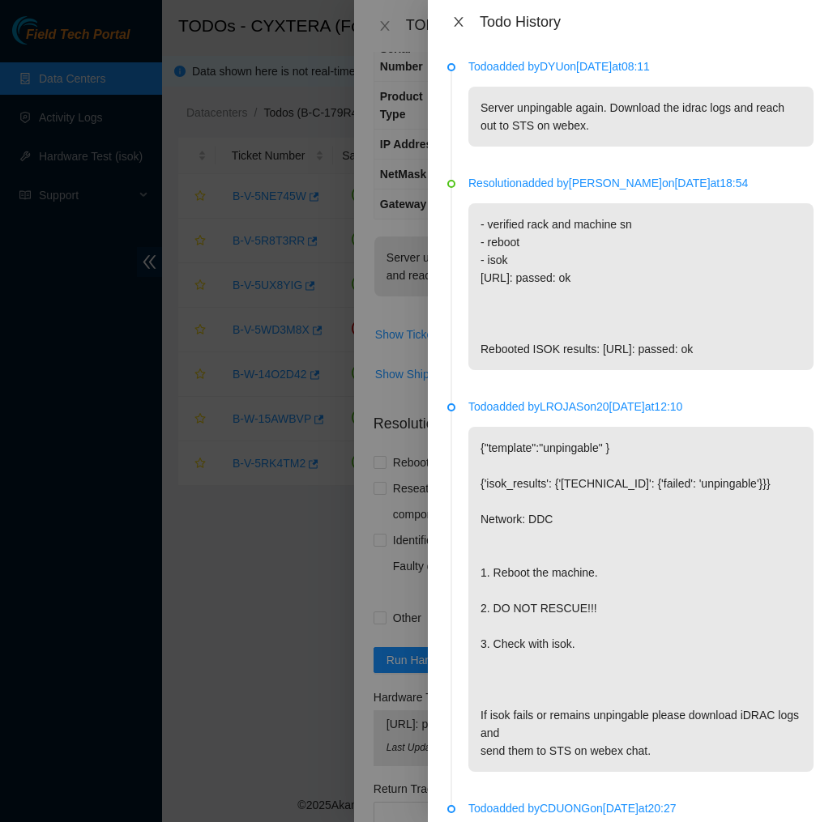
click at [461, 20] on icon "close" at bounding box center [458, 21] width 13 height 13
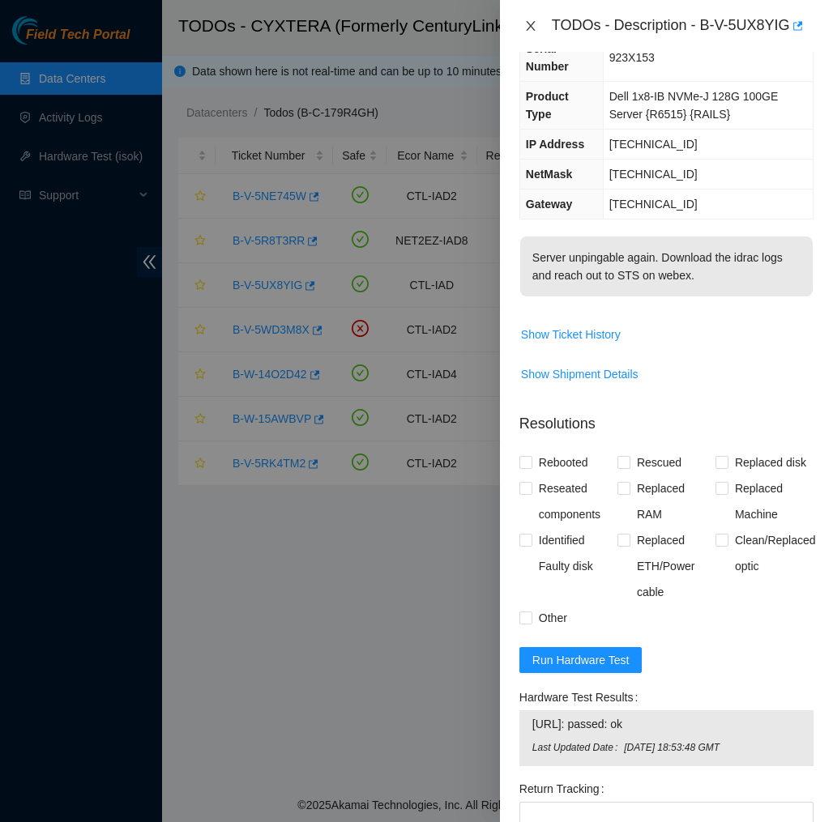
click at [527, 26] on icon "close" at bounding box center [530, 25] width 13 height 13
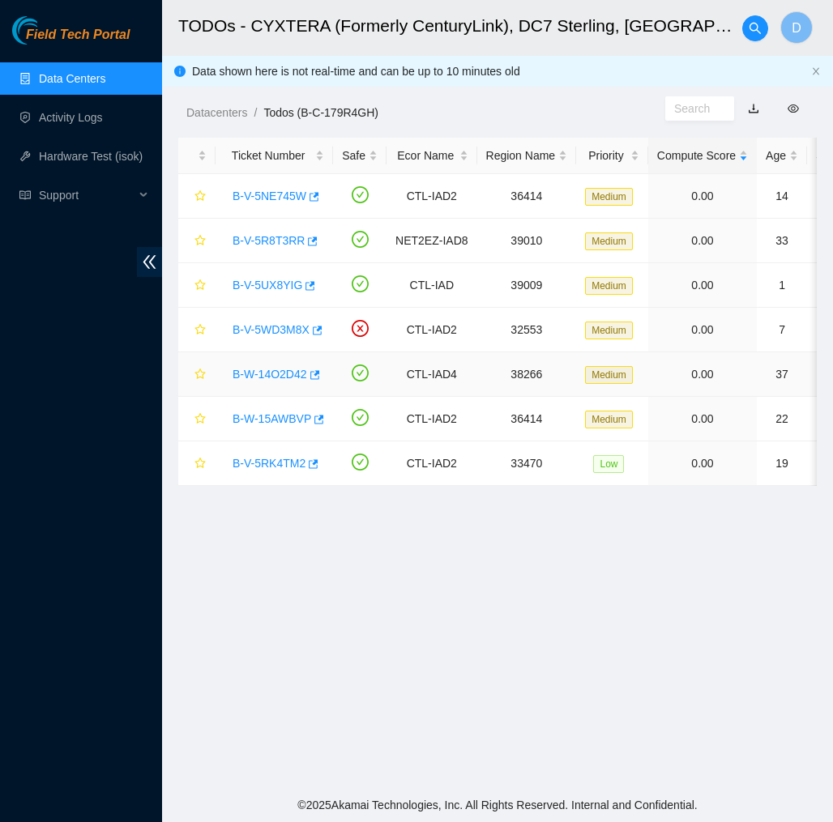
click at [260, 374] on link "B-W-14O2D42" at bounding box center [270, 374] width 75 height 13
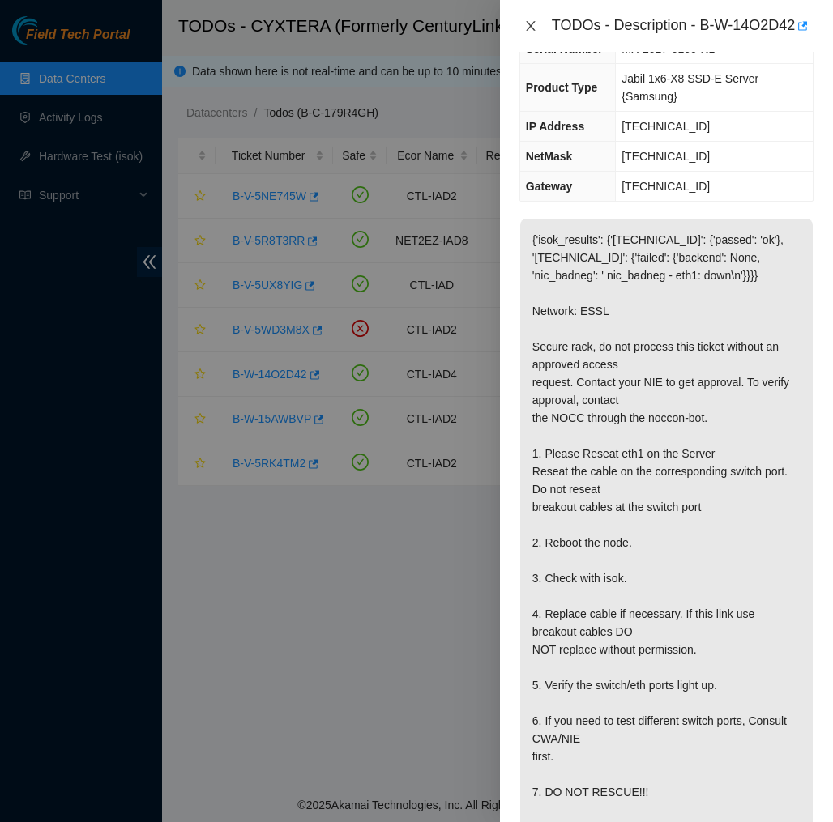
click at [531, 28] on icon "close" at bounding box center [530, 25] width 13 height 13
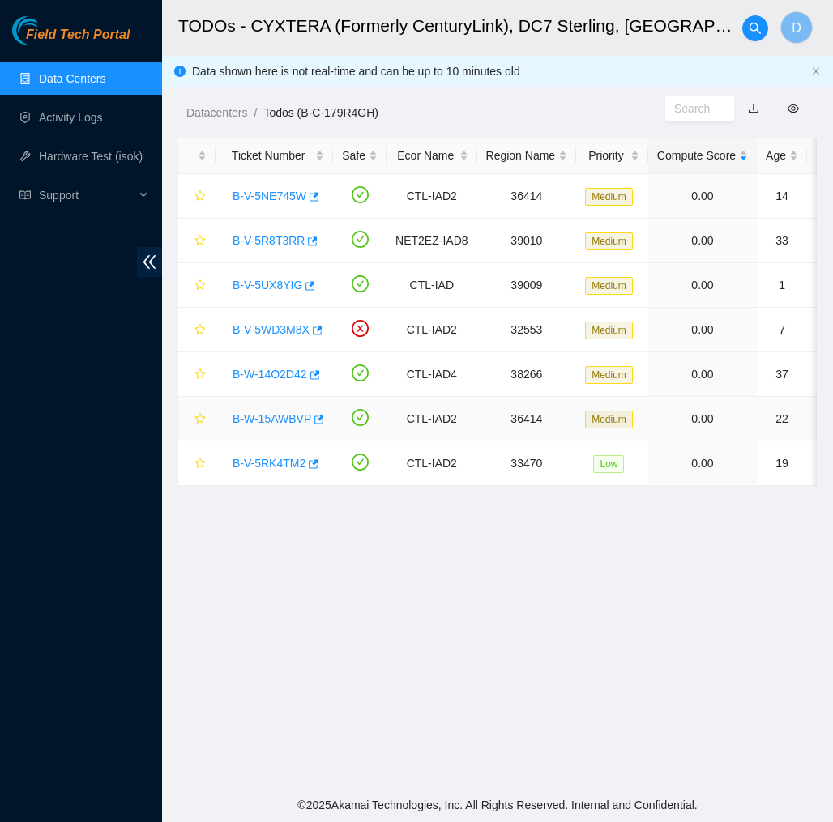
click at [280, 416] on link "B-W-15AWBVP" at bounding box center [272, 418] width 79 height 13
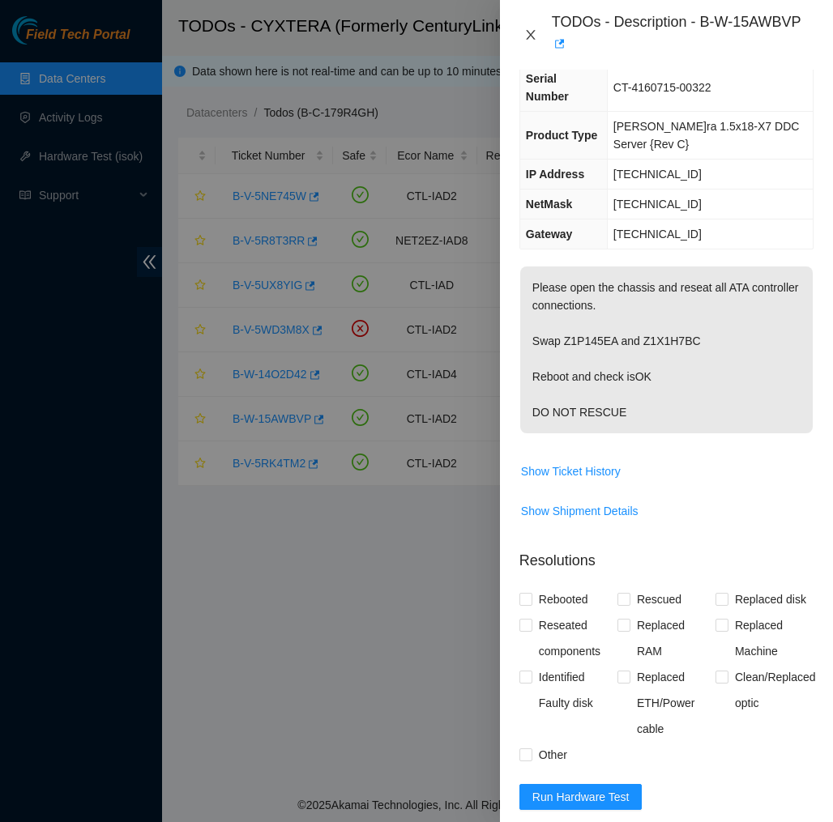
click at [527, 32] on icon "close" at bounding box center [530, 34] width 13 height 13
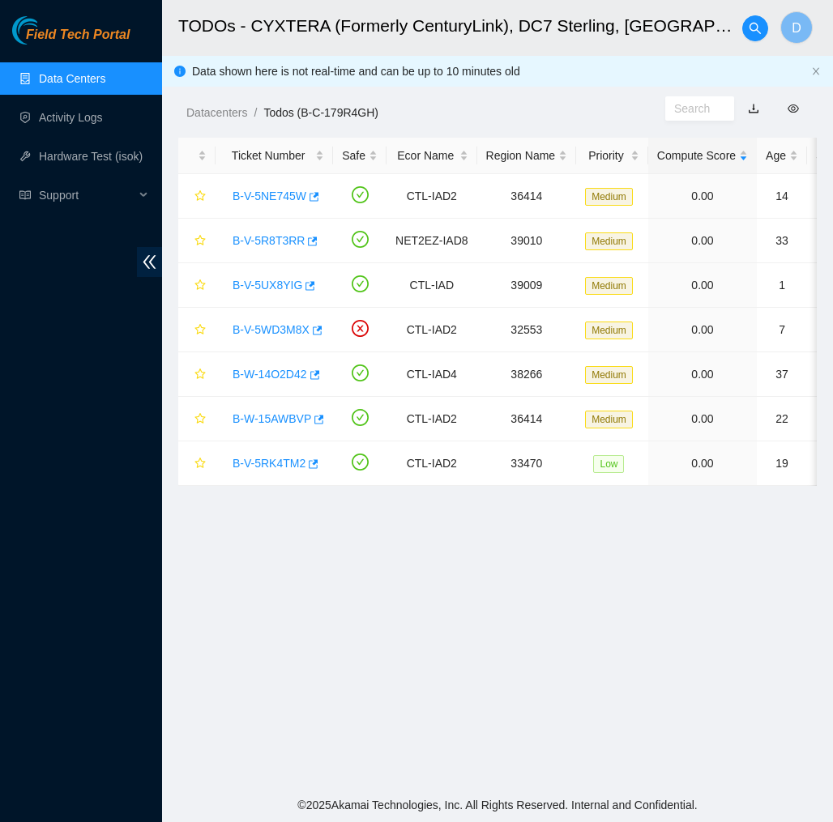
click at [527, 32] on h2 "TODOs - CYXTERA (Formerly CenturyLink), DC7 Sterling, VA" at bounding box center [458, 26] width 561 height 52
click at [290, 468] on link "B-V-5RK4TM2" at bounding box center [269, 463] width 73 height 13
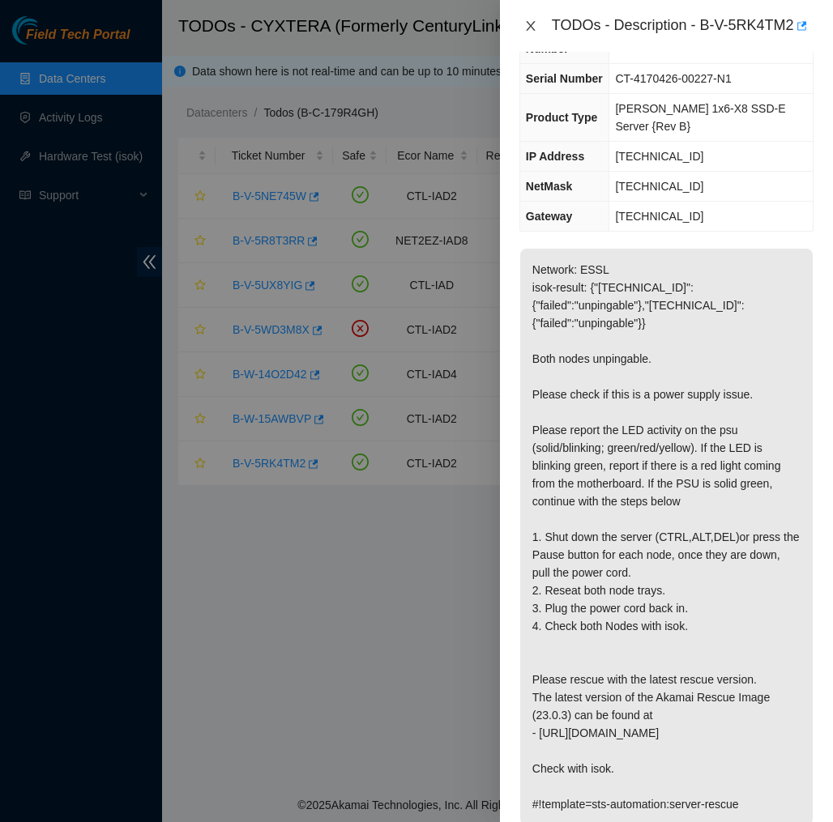
click at [534, 32] on icon "close" at bounding box center [530, 25] width 13 height 13
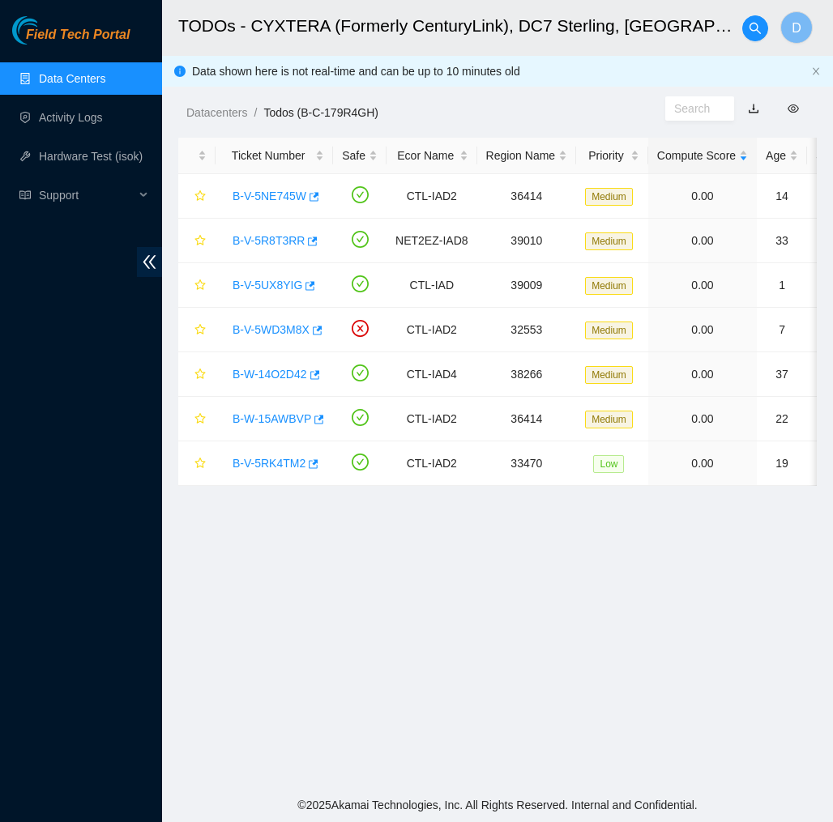
click at [421, 95] on div "Datacenters / Todos (B-C-179R4GH) /" at bounding box center [413, 76] width 503 height 91
click at [117, 28] on span "Field Tech Portal" at bounding box center [78, 35] width 104 height 15
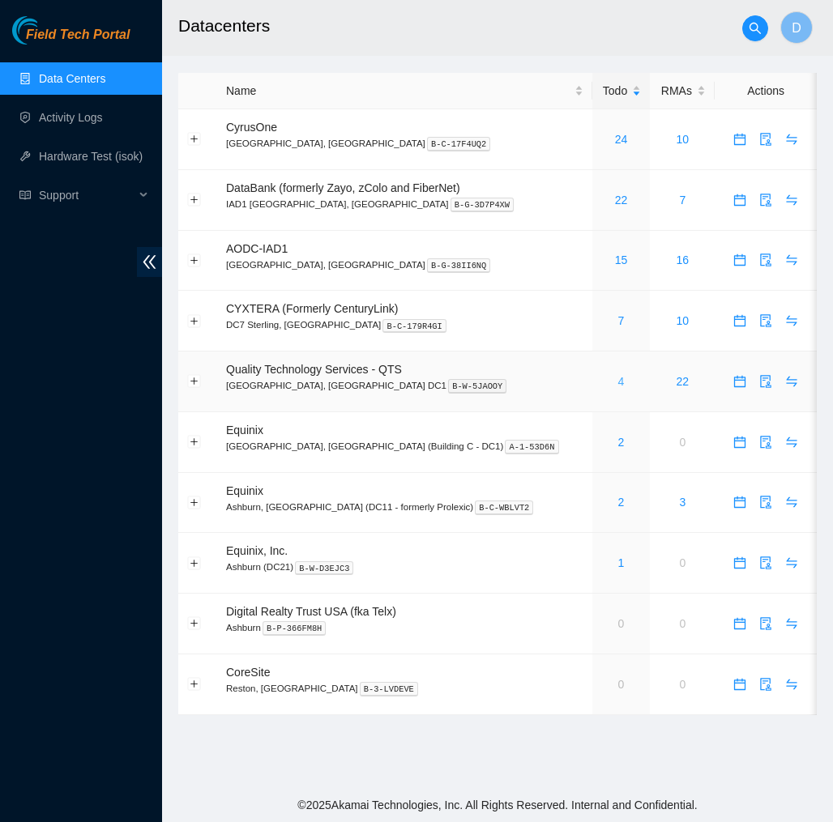
click at [618, 378] on link "4" at bounding box center [621, 381] width 6 height 13
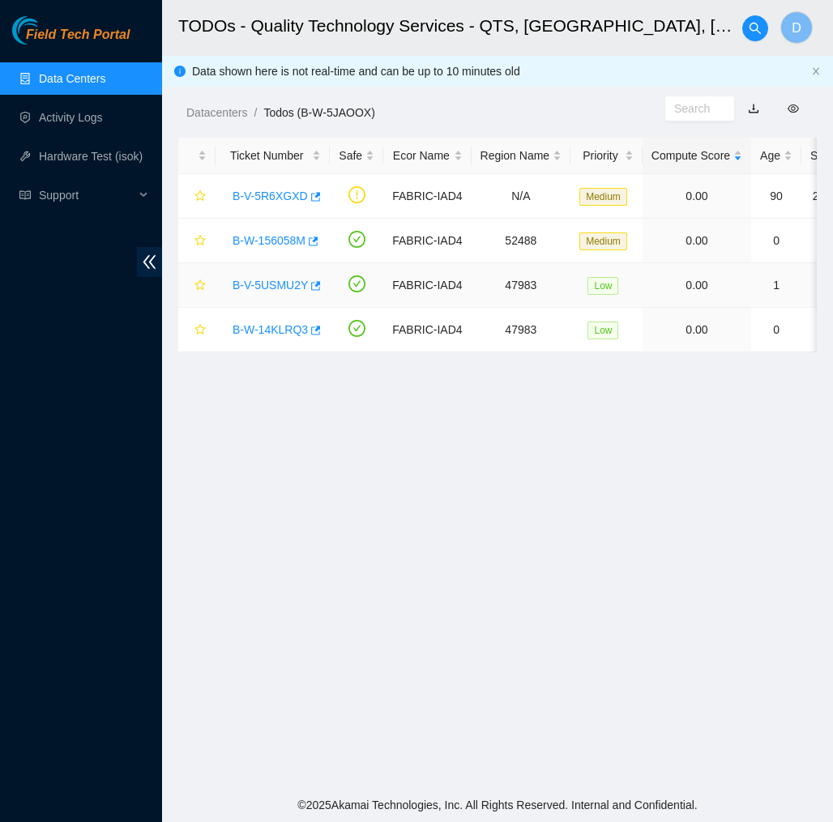
click at [288, 288] on link "B-V-5USMU2Y" at bounding box center [270, 285] width 75 height 13
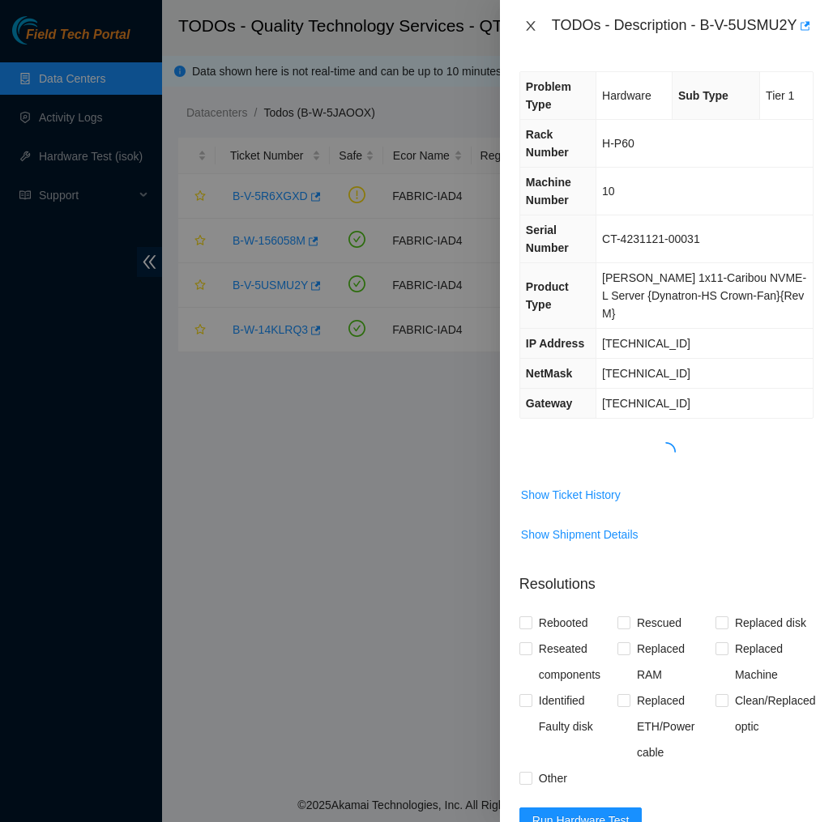
click at [534, 32] on icon "close" at bounding box center [530, 25] width 13 height 13
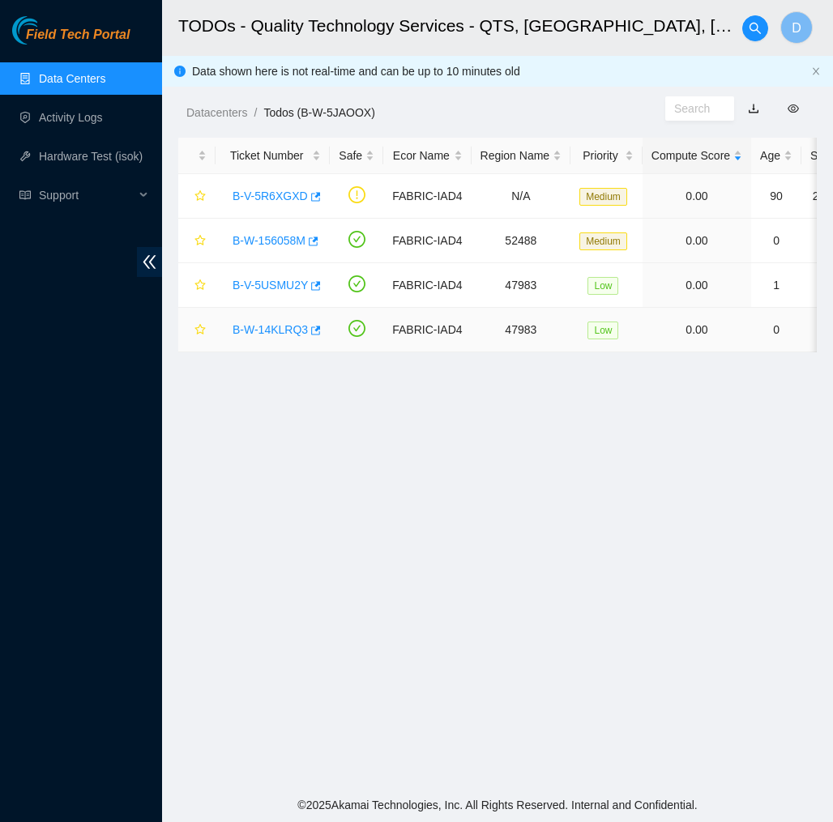
click at [282, 324] on link "B-W-14KLRQ3" at bounding box center [270, 329] width 75 height 13
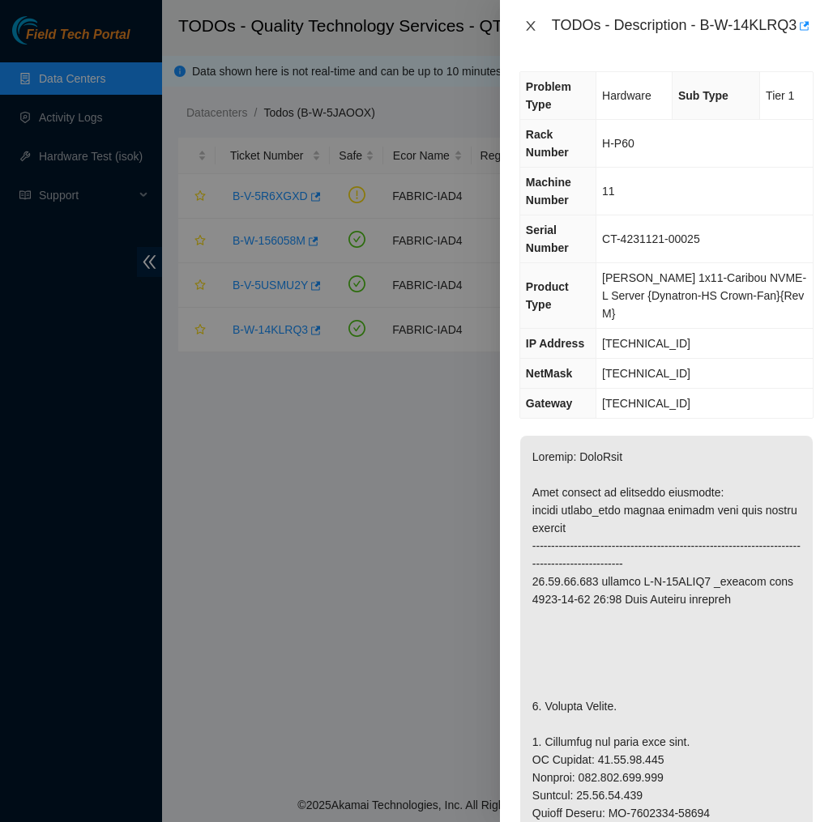
click at [533, 32] on icon "close" at bounding box center [530, 25] width 13 height 13
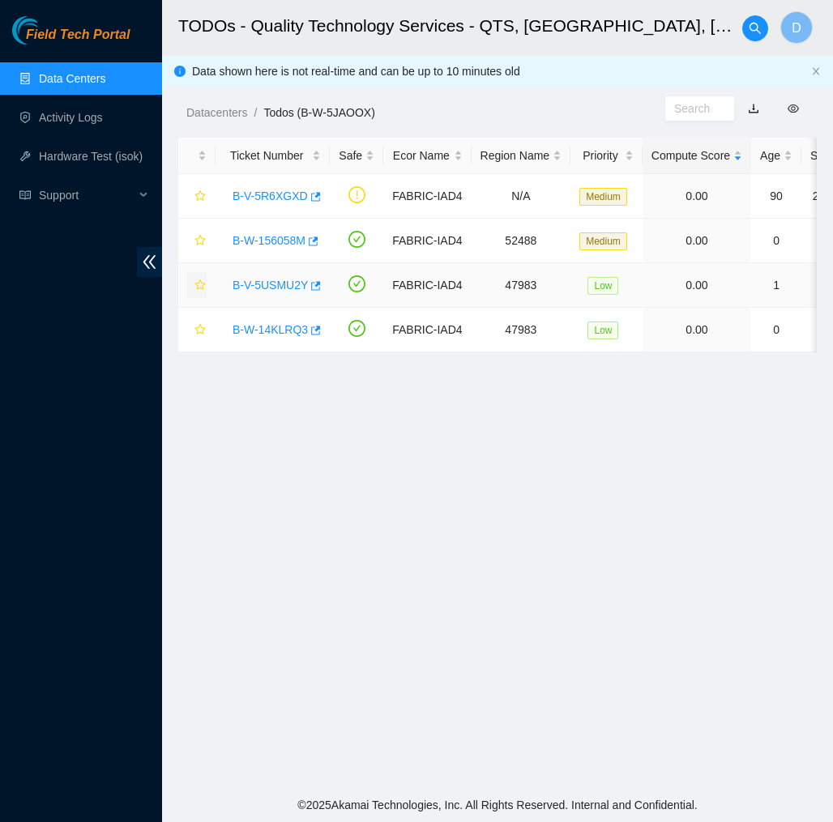
click at [202, 280] on icon "star" at bounding box center [199, 285] width 11 height 11
click at [254, 285] on link "B-V-5USMU2Y" at bounding box center [270, 285] width 75 height 13
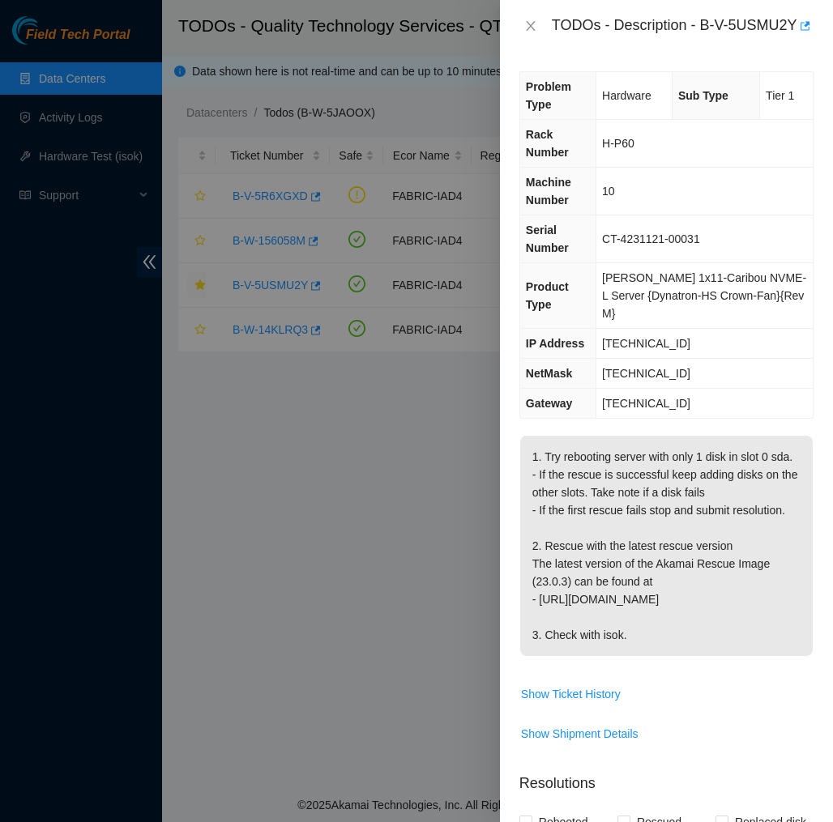
click at [737, 70] on div "Problem Type Hardware Sub Type Tier 1 Rack Number H-P60 Machine Number 10 Seria…" at bounding box center [666, 437] width 333 height 771
click at [798, 32] on icon "button" at bounding box center [803, 25] width 11 height 11
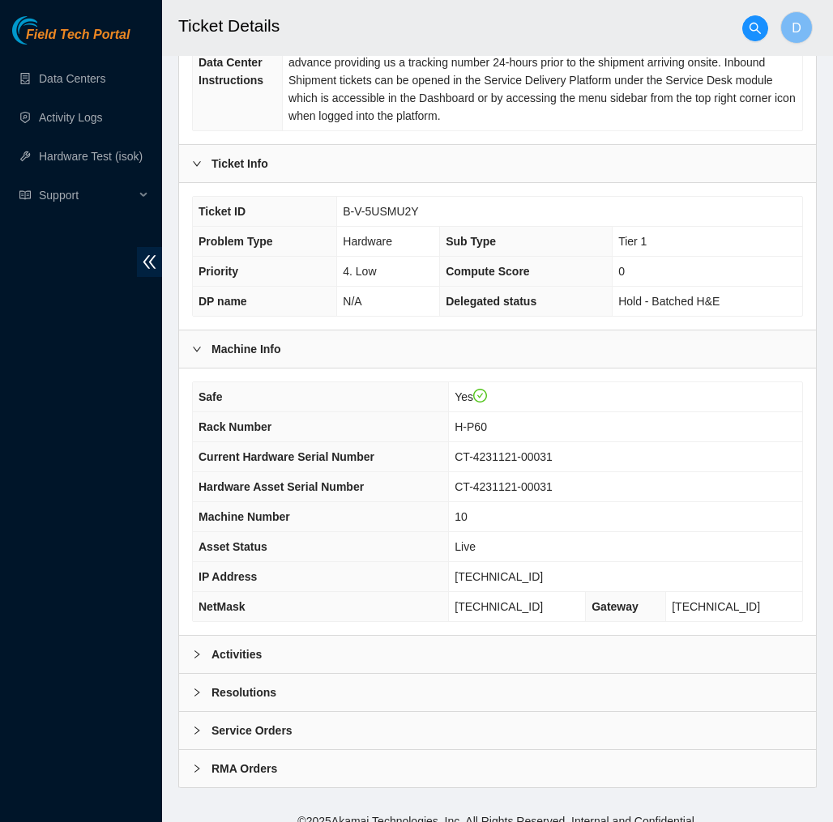
scroll to position [313, 0]
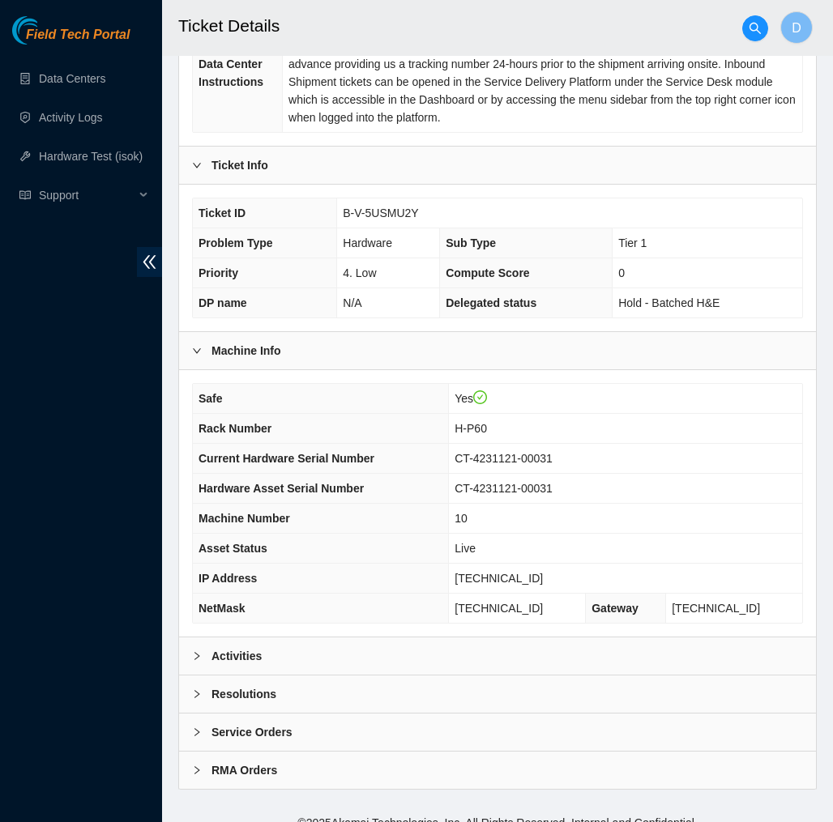
click at [493, 638] on div "Activities" at bounding box center [497, 656] width 637 height 37
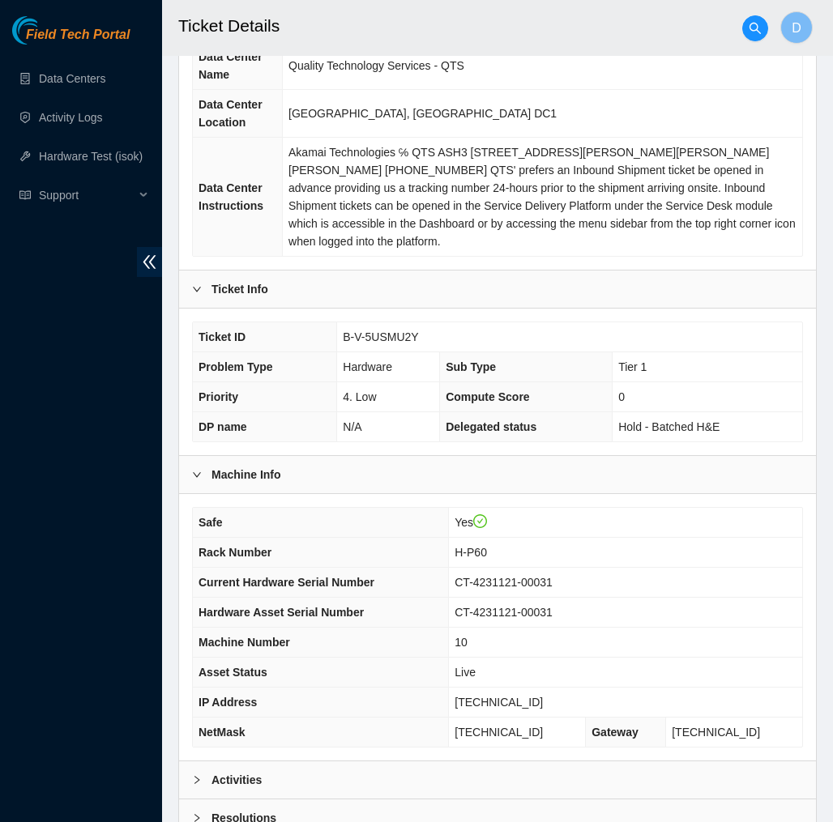
scroll to position [207, 0]
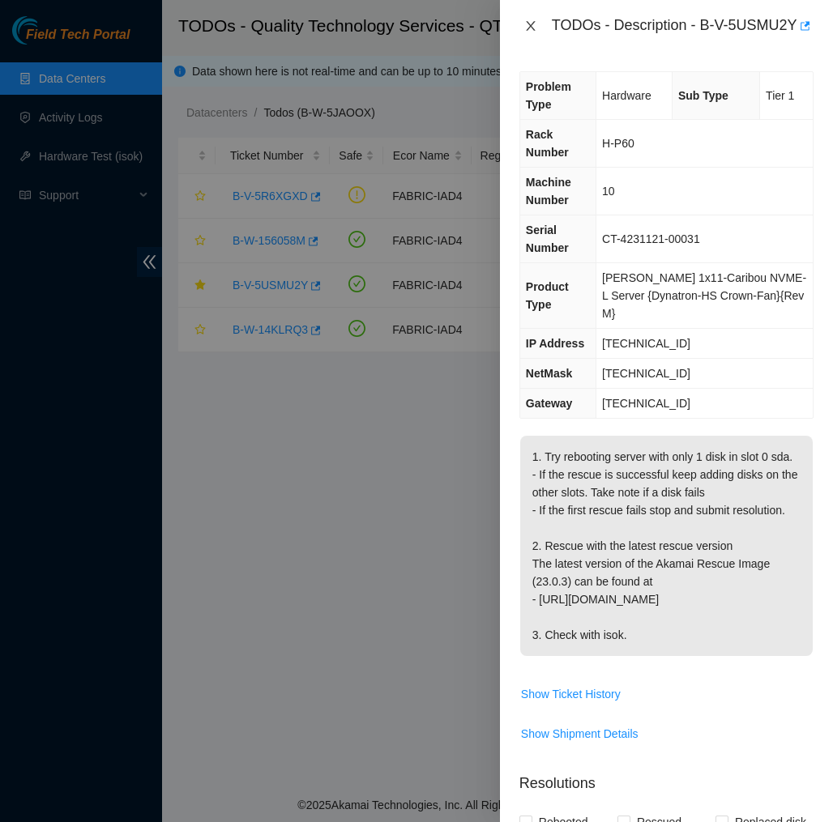
click at [527, 32] on icon "close" at bounding box center [530, 25] width 13 height 13
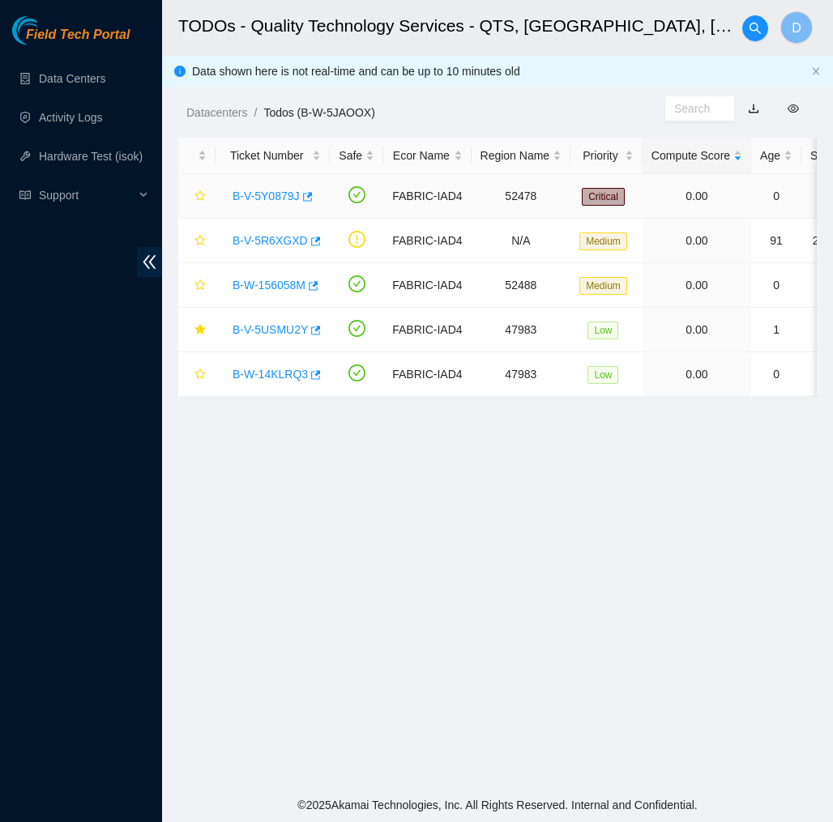
click at [283, 198] on link "B-V-5Y0879J" at bounding box center [266, 196] width 67 height 13
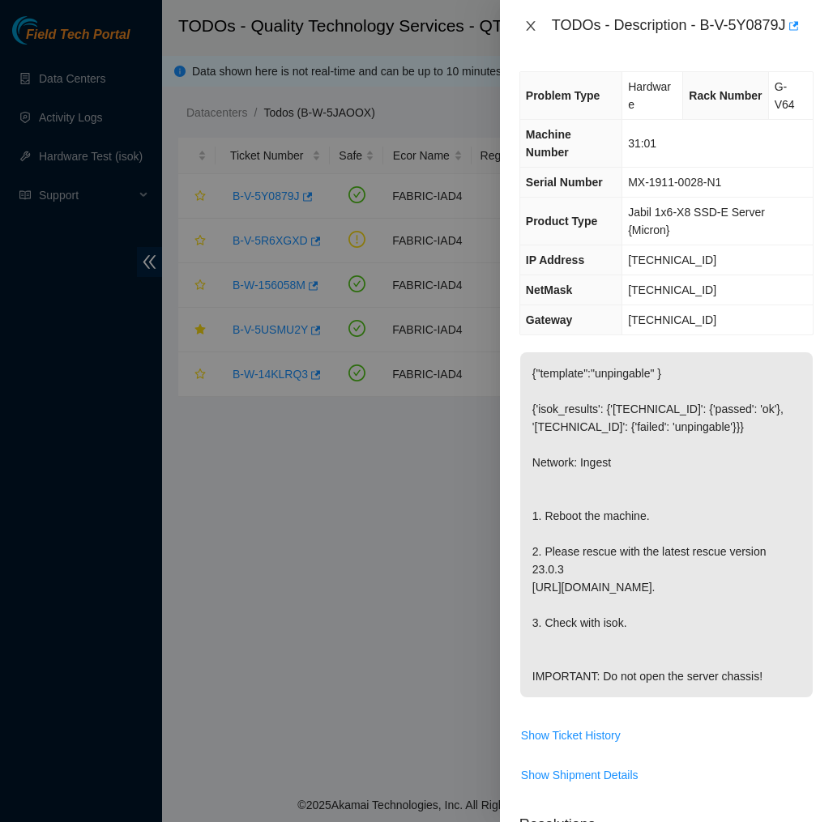
click at [528, 26] on icon "close" at bounding box center [530, 25] width 13 height 13
